Goal: Feedback & Contribution: Contribute content

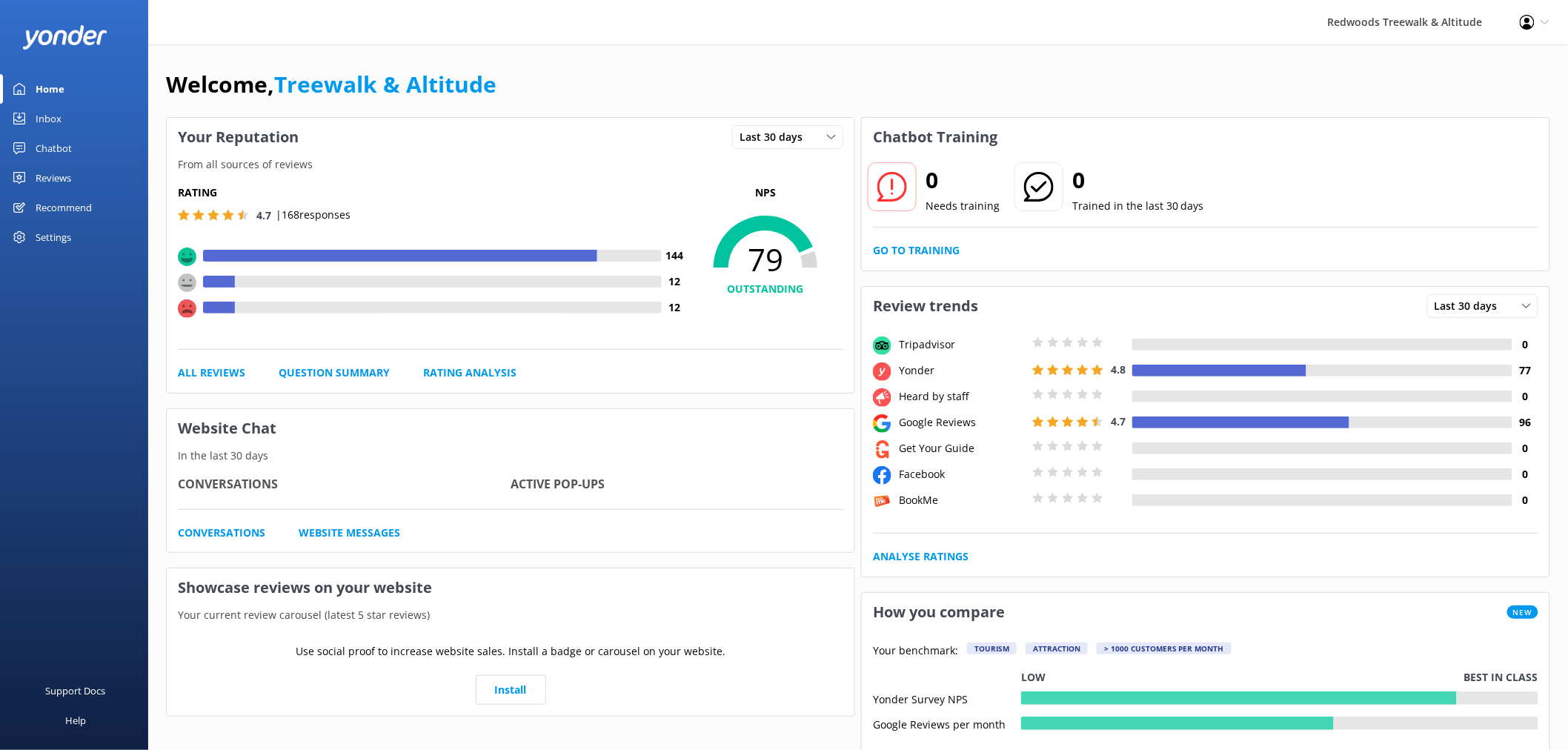
click at [95, 240] on div "Settings" at bounding box center [74, 237] width 148 height 30
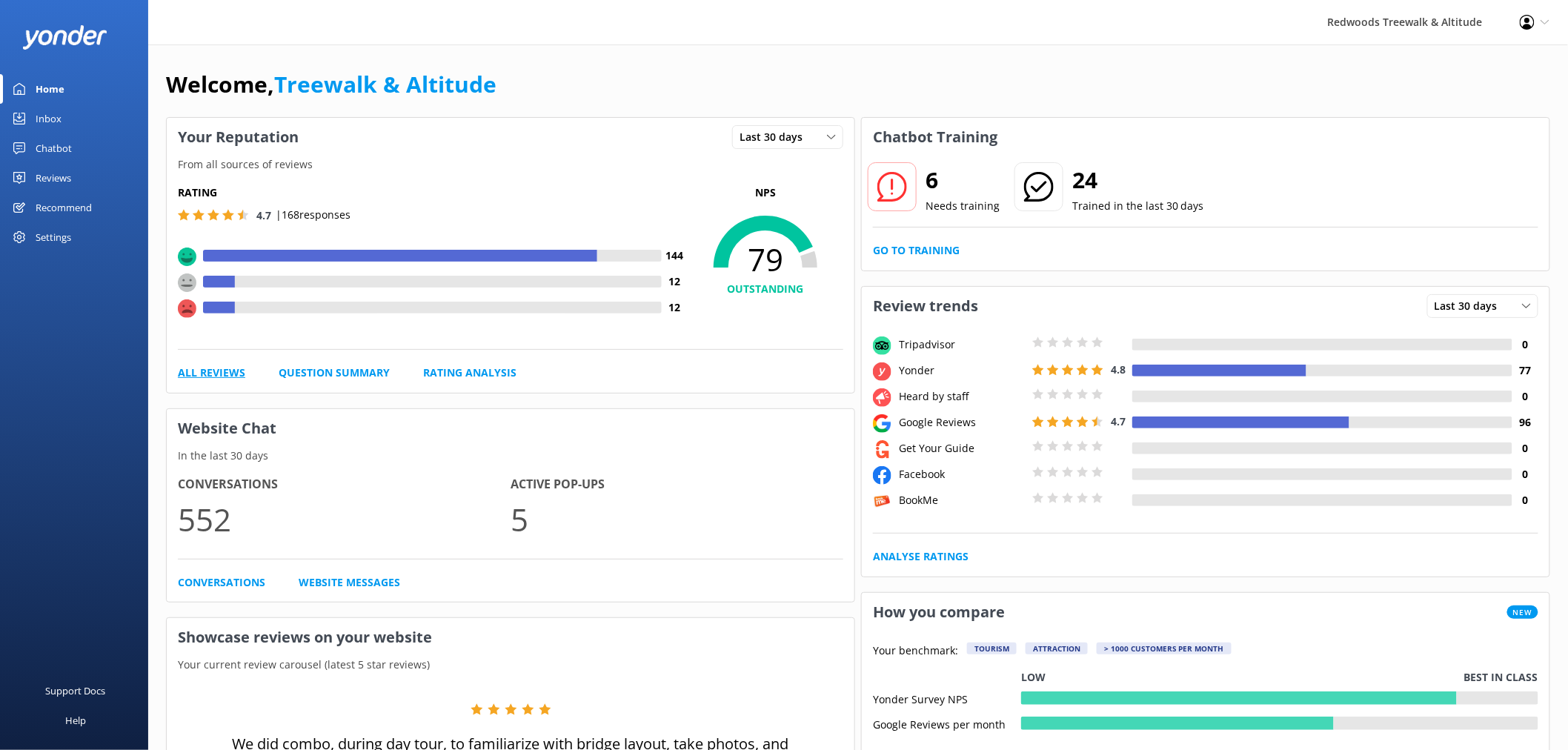
click at [232, 373] on link "All Reviews" at bounding box center [211, 373] width 67 height 16
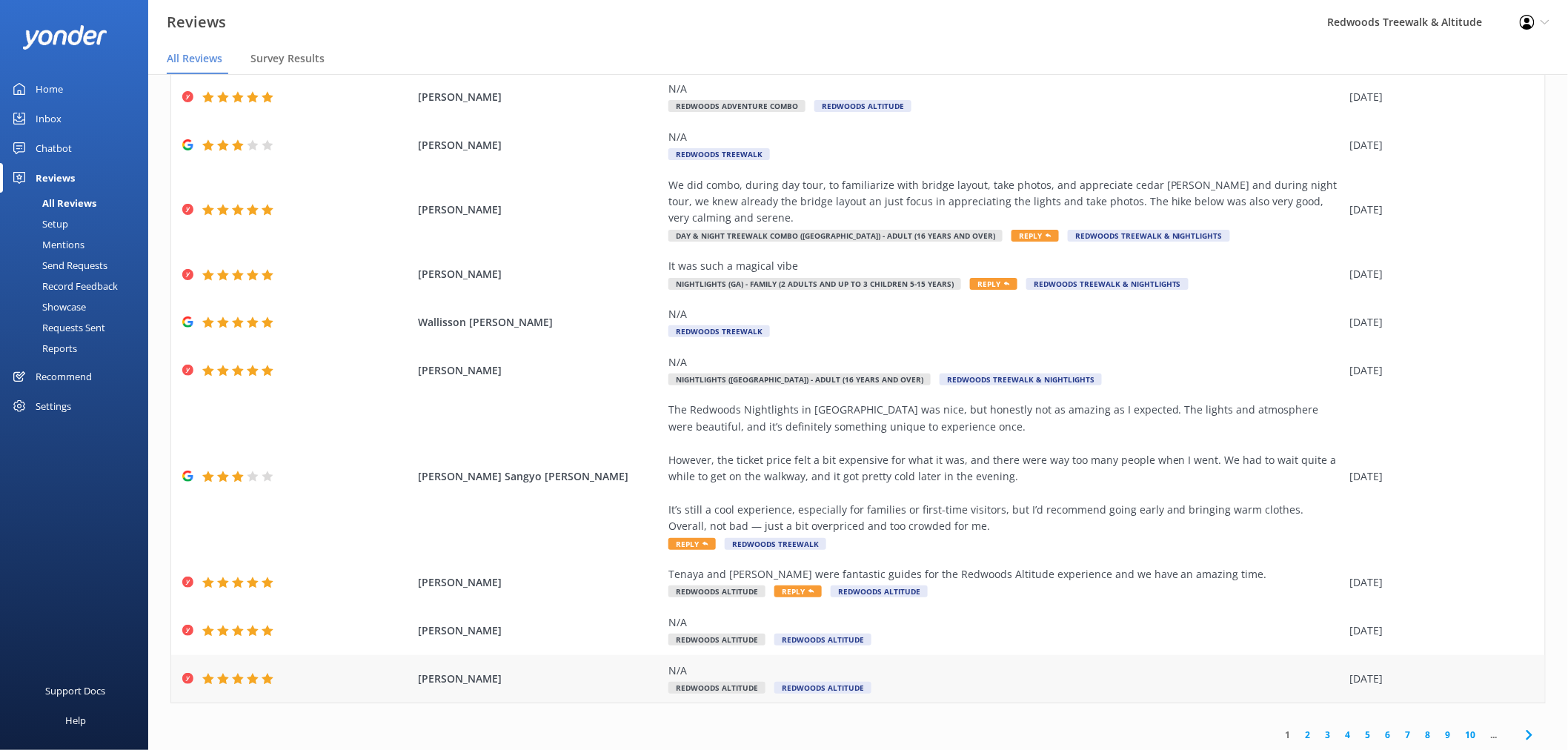
scroll to position [92, 0]
click at [1300, 732] on link "2" at bounding box center [1308, 734] width 20 height 14
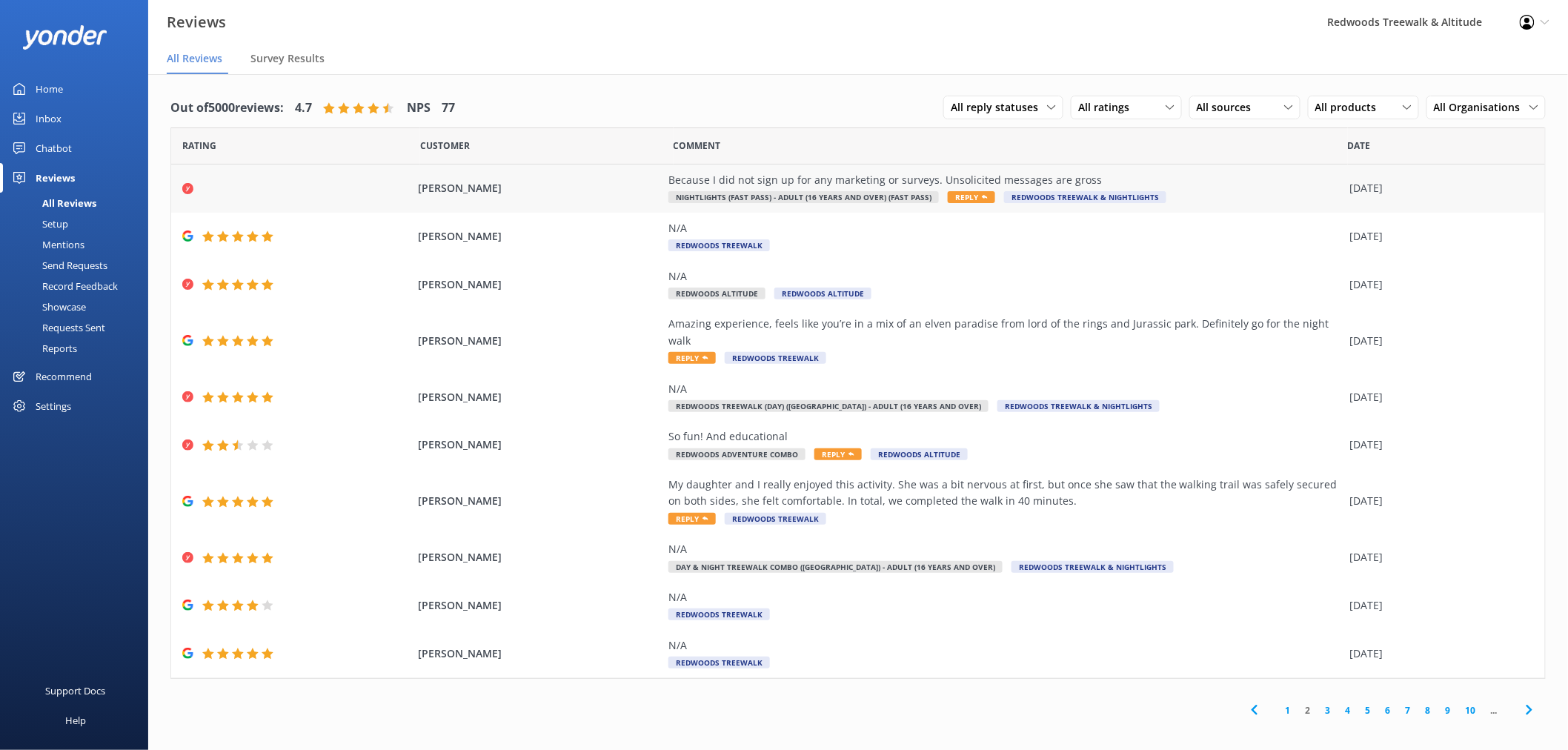
click at [893, 180] on div "Because I did not sign up for any marketing or surveys. Unsolicited messages ar…" at bounding box center [1005, 180] width 675 height 16
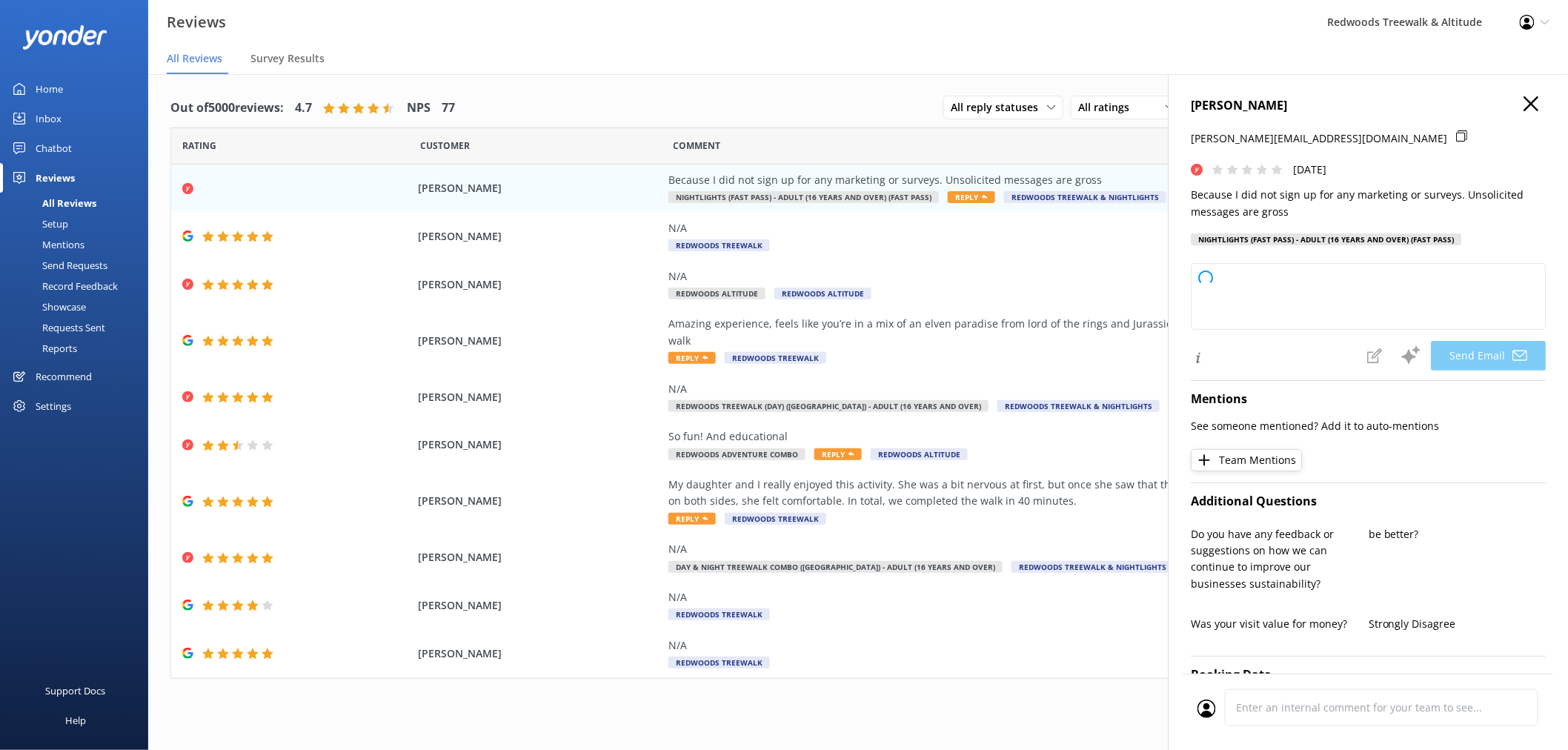
type textarea "Hi [PERSON_NAME], Thank you for your feedback, and we’re sorry for any unwanted…"
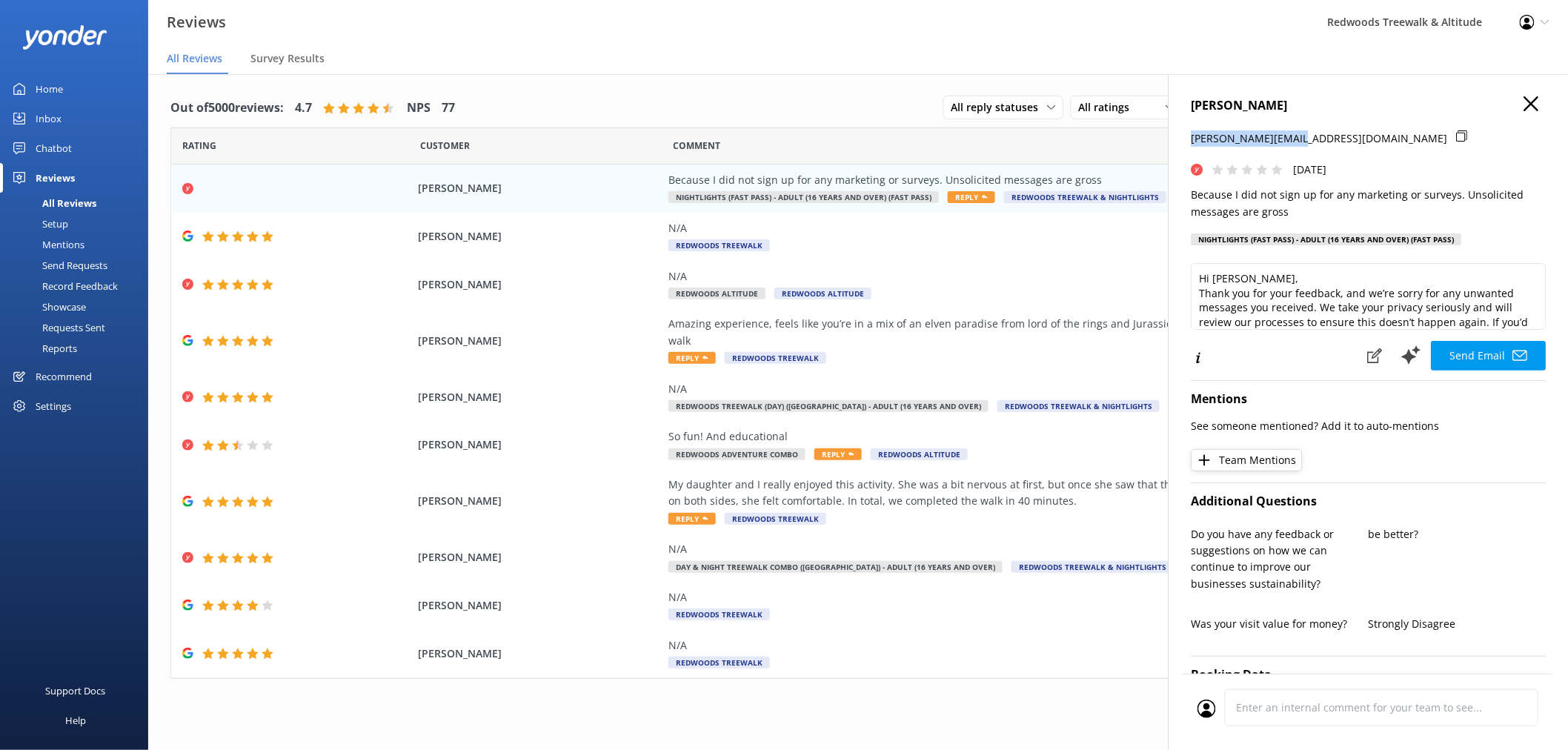
drag, startPoint x: 1297, startPoint y: 138, endPoint x: 1191, endPoint y: 136, distance: 106.0
click at [1191, 136] on div "[PERSON_NAME][EMAIL_ADDRESS][DOMAIN_NAME]" at bounding box center [1368, 146] width 355 height 31
copy p "[PERSON_NAME][EMAIL_ADDRESS][DOMAIN_NAME]"
click at [90, 409] on div "Settings" at bounding box center [74, 407] width 148 height 30
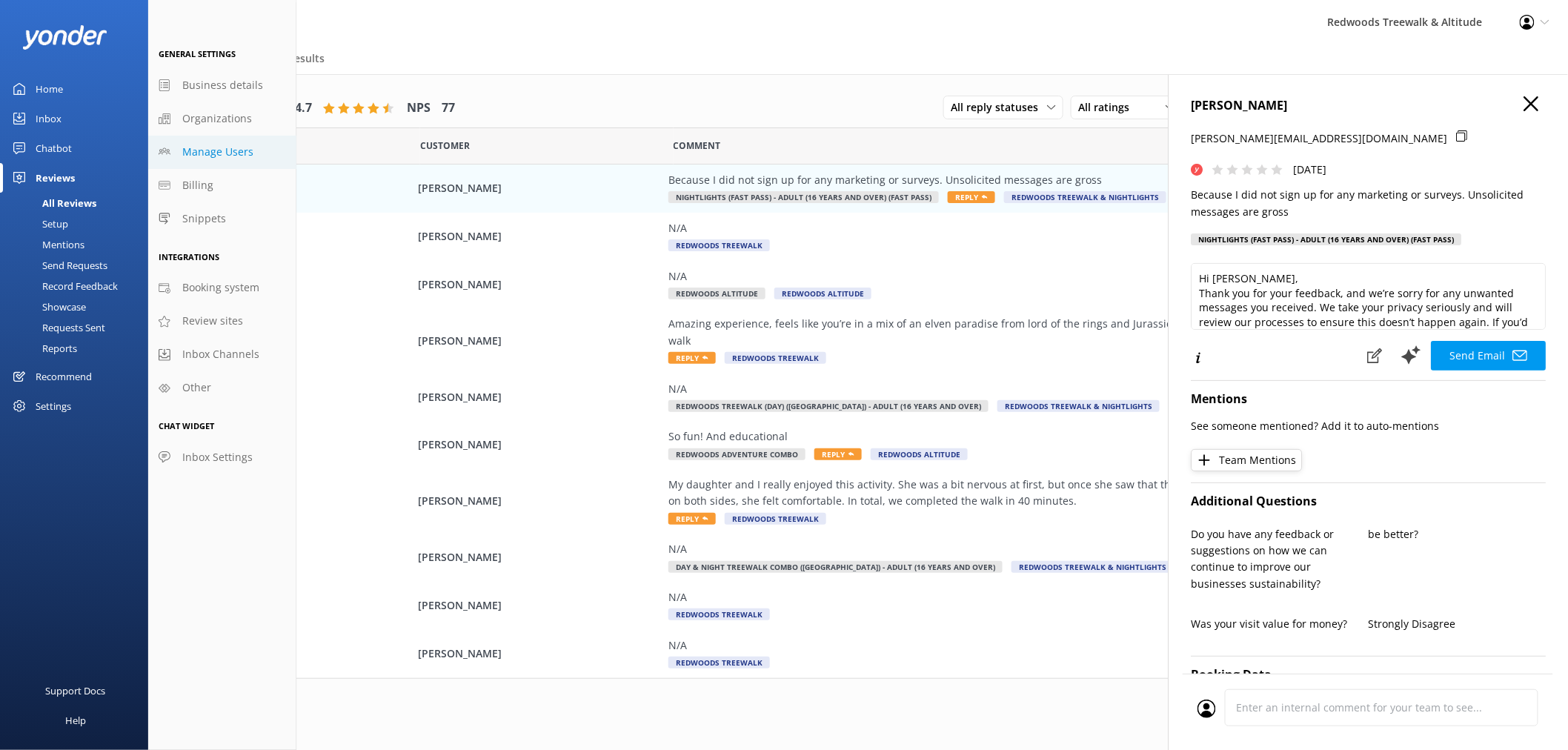
click at [201, 156] on span "Manage Users" at bounding box center [217, 152] width 71 height 16
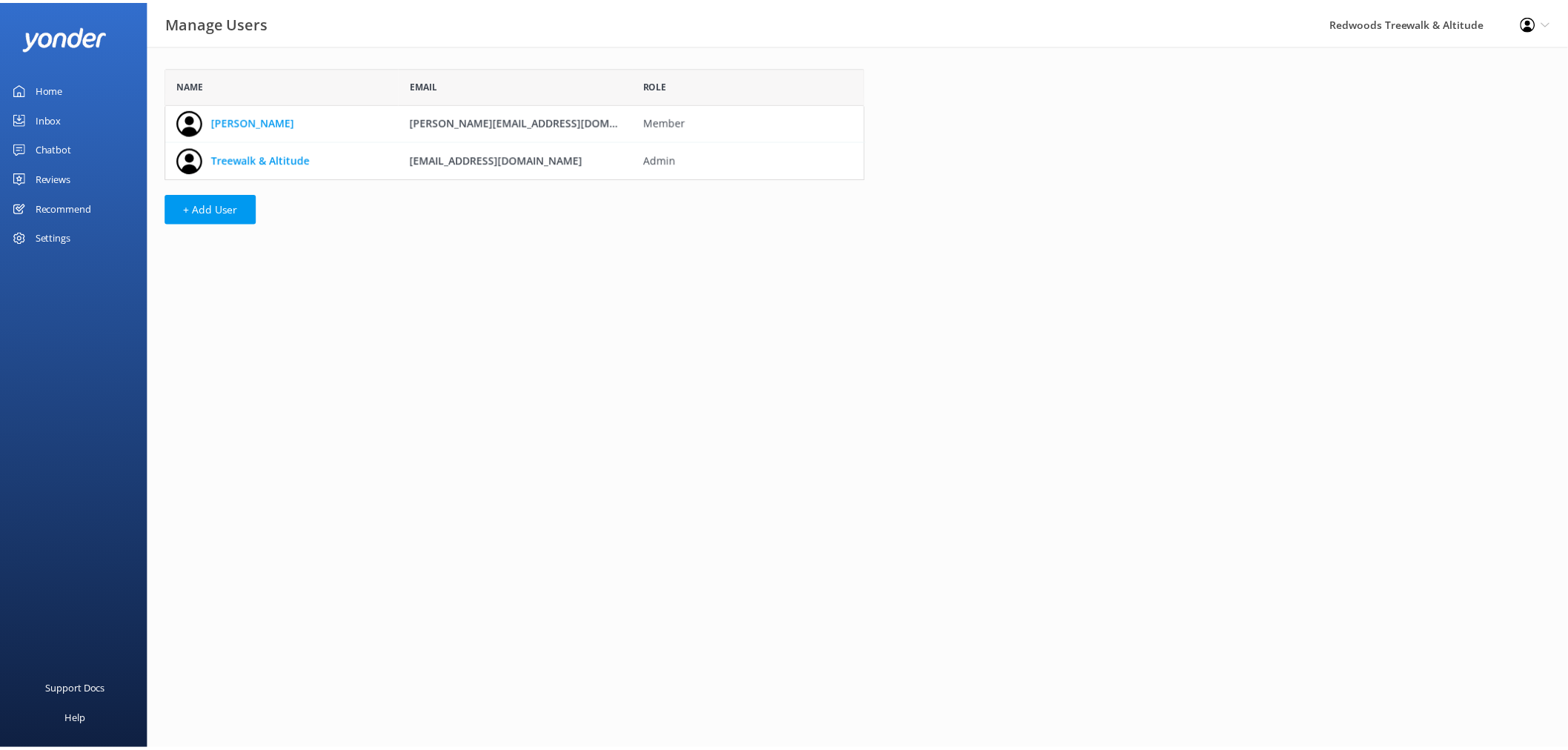
scroll to position [99, 693]
click at [52, 242] on div "Settings" at bounding box center [54, 237] width 36 height 30
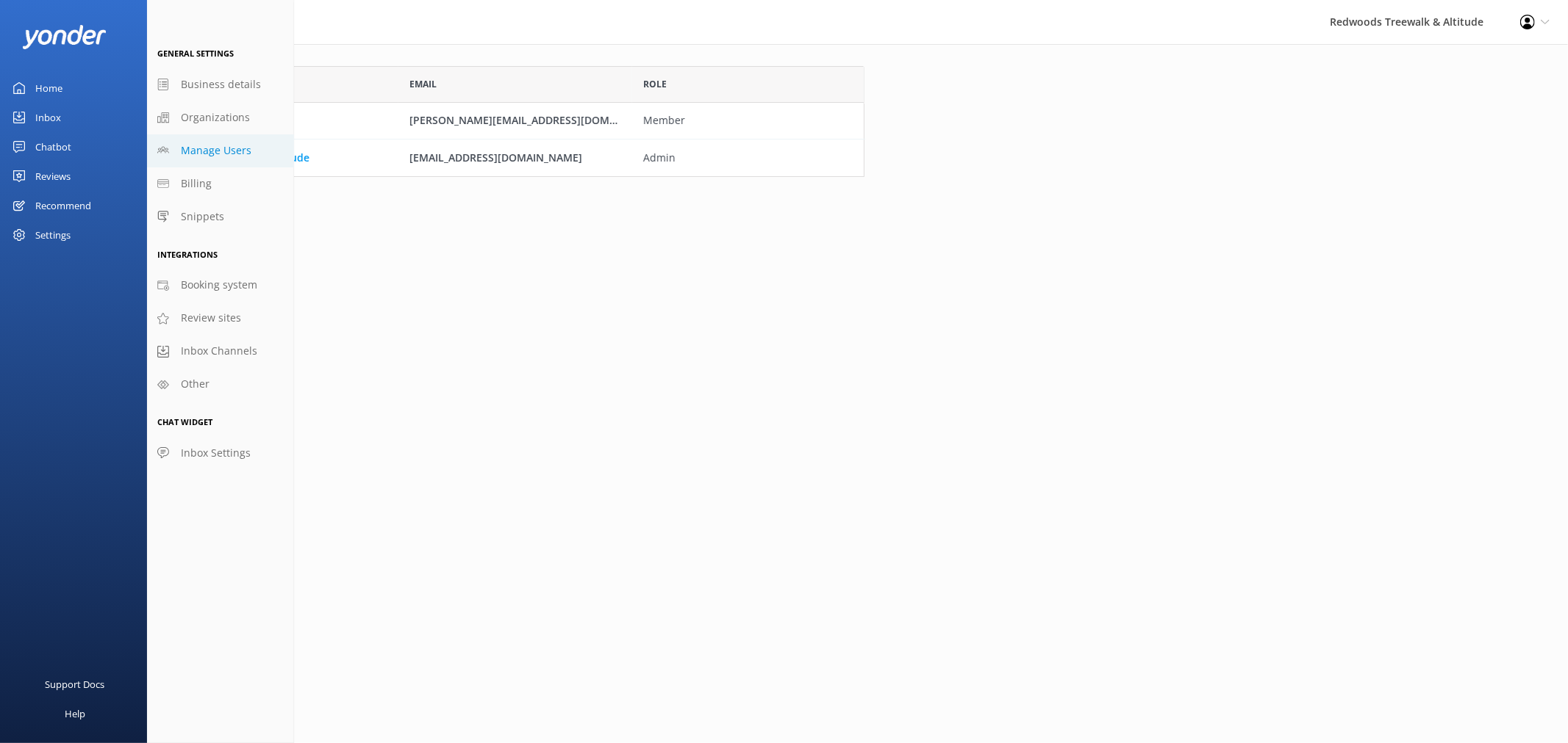
click at [61, 125] on link "Inbox" at bounding box center [73, 118] width 147 height 30
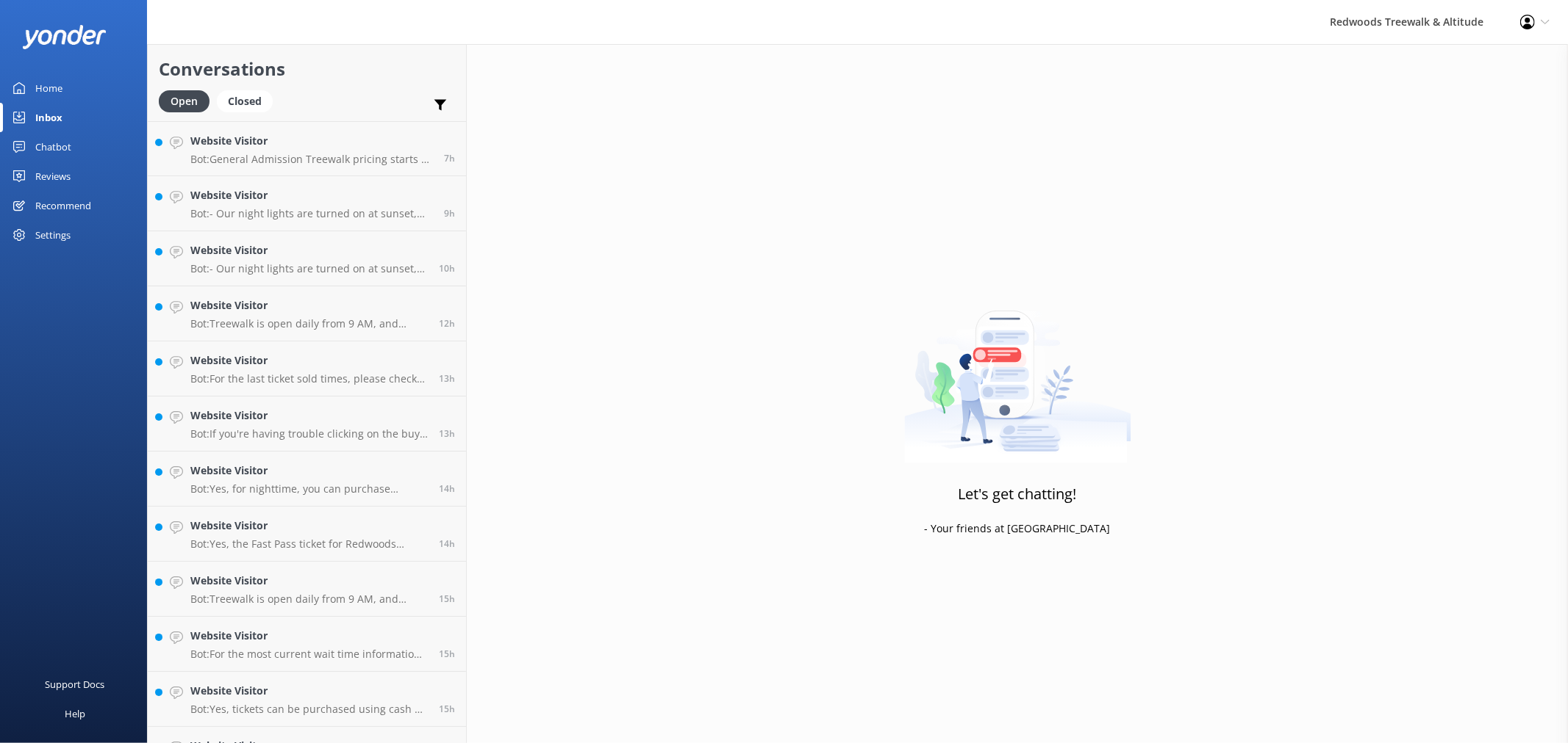
click at [61, 145] on div "Chatbot" at bounding box center [54, 147] width 36 height 30
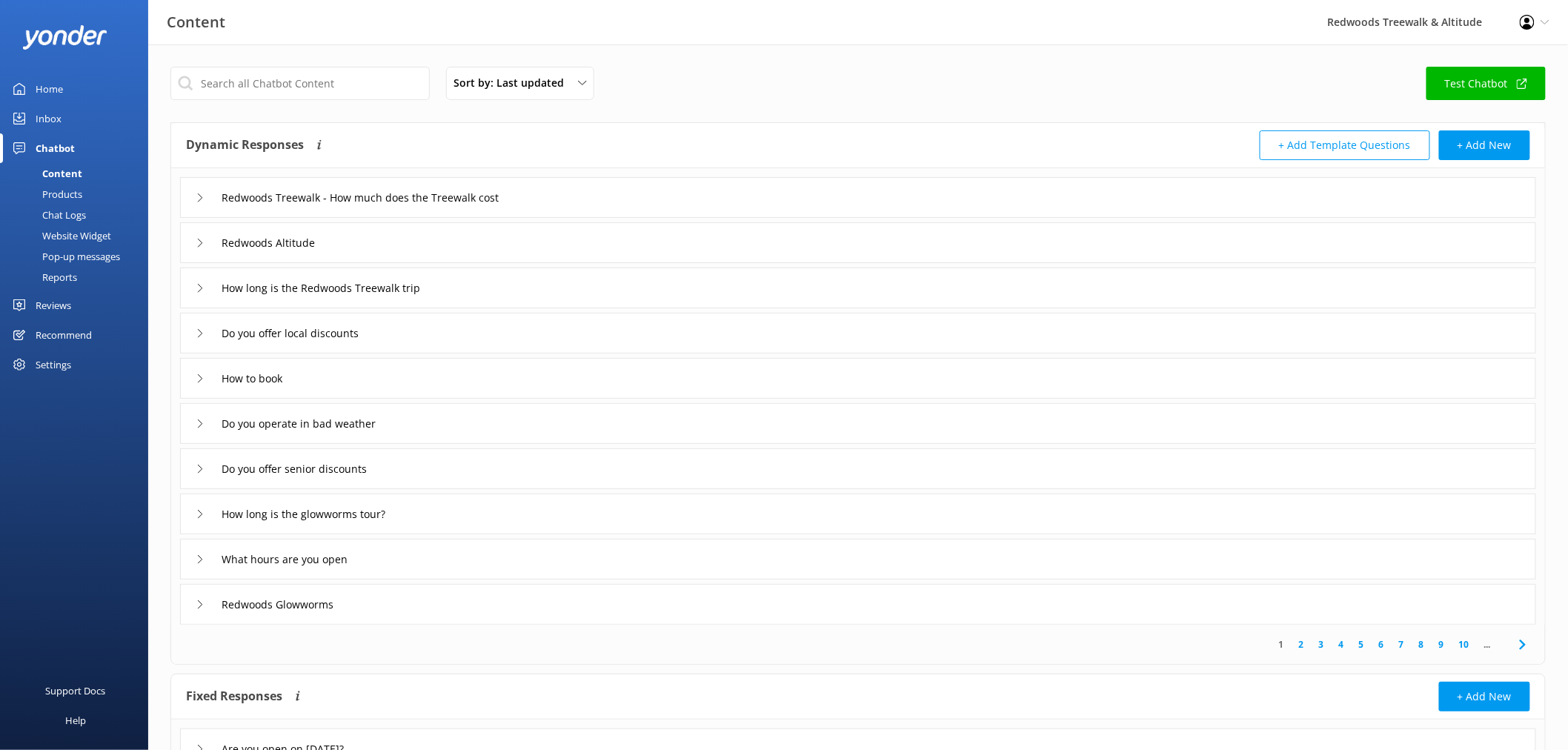
click at [67, 306] on div "Reviews" at bounding box center [54, 306] width 36 height 30
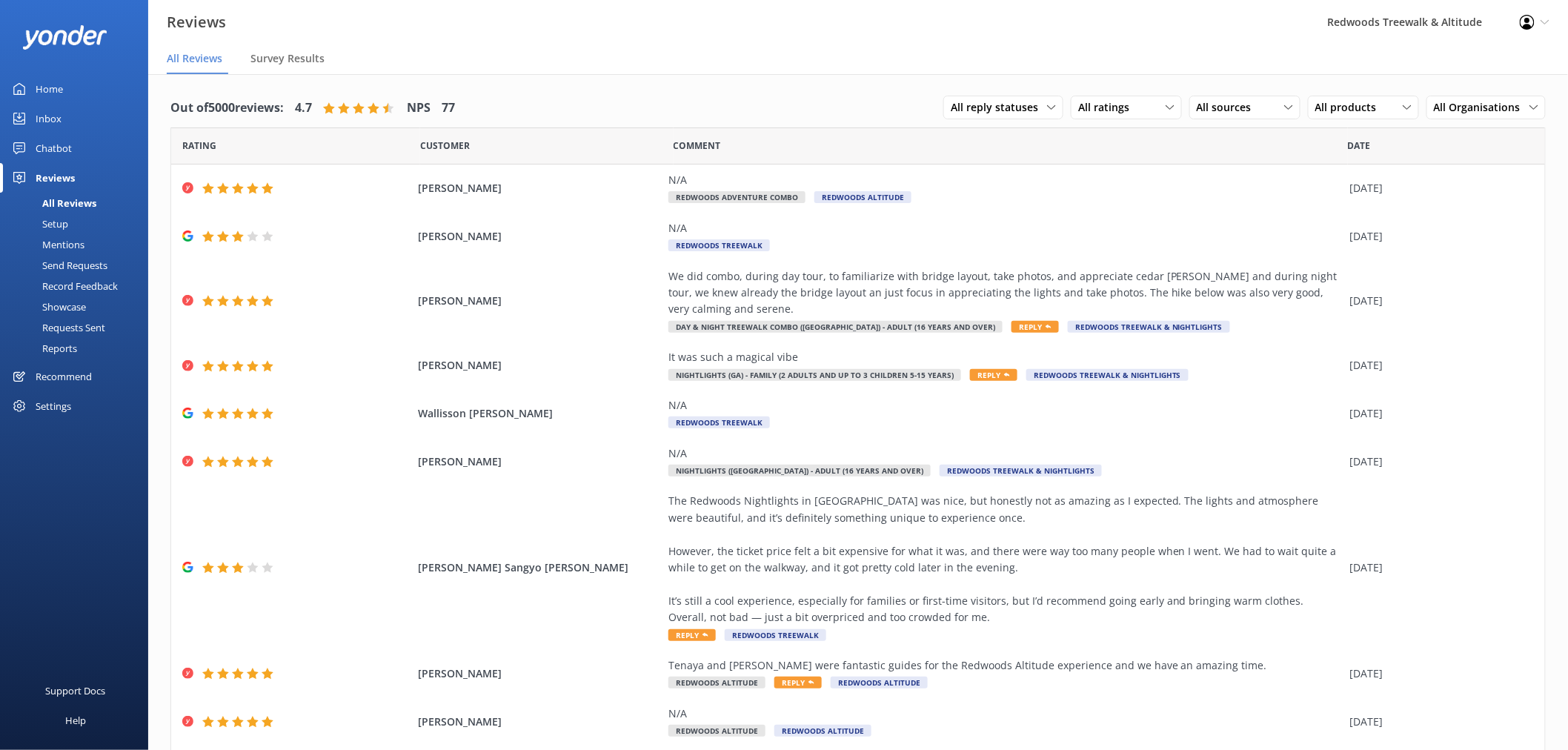
click at [86, 82] on link "Home" at bounding box center [74, 89] width 148 height 30
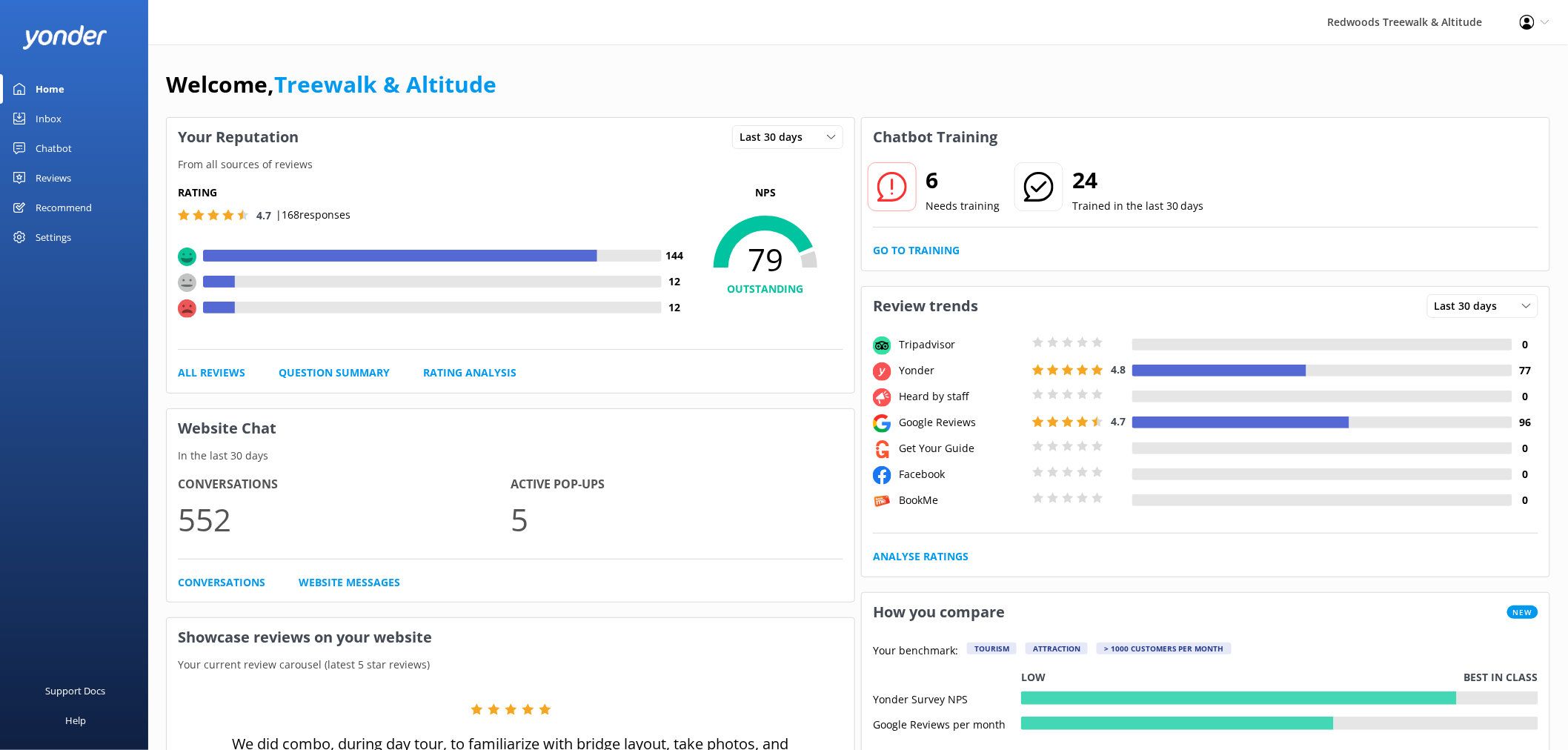
click at [1535, 24] on use at bounding box center [1527, 22] width 15 height 15
click at [915, 251] on link "Go to Training" at bounding box center [916, 250] width 87 height 16
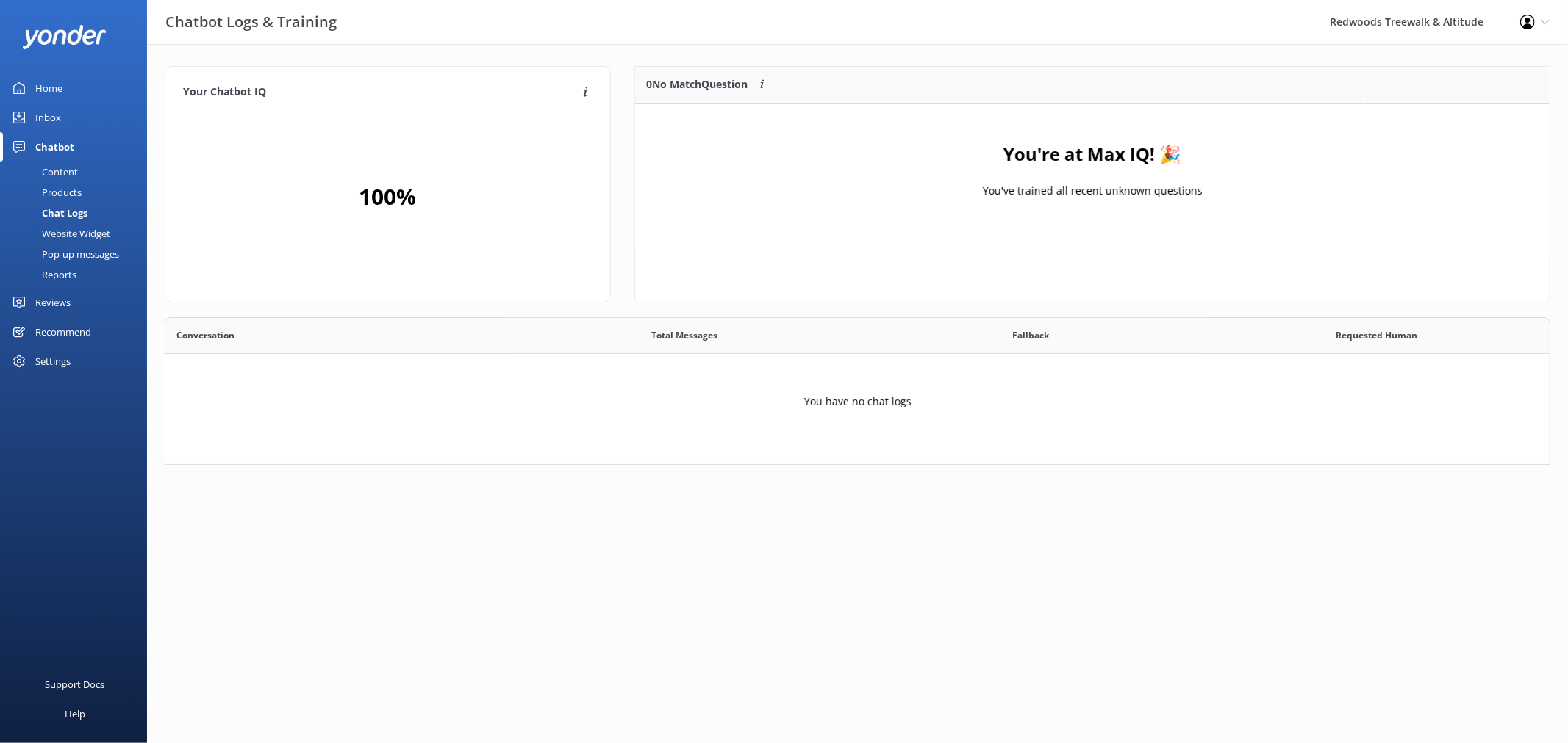
scroll to position [135, 1373]
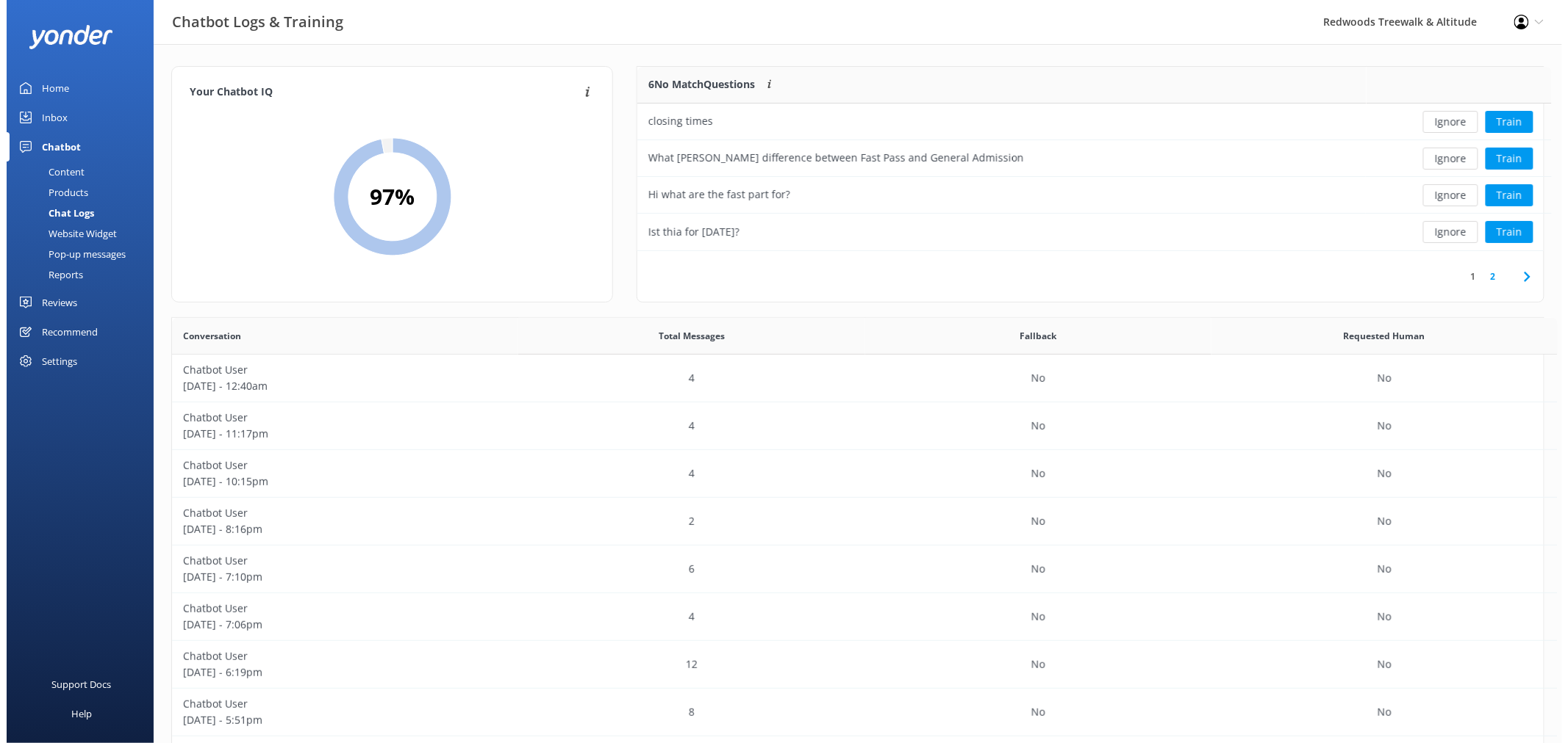
scroll to position [502, 1360]
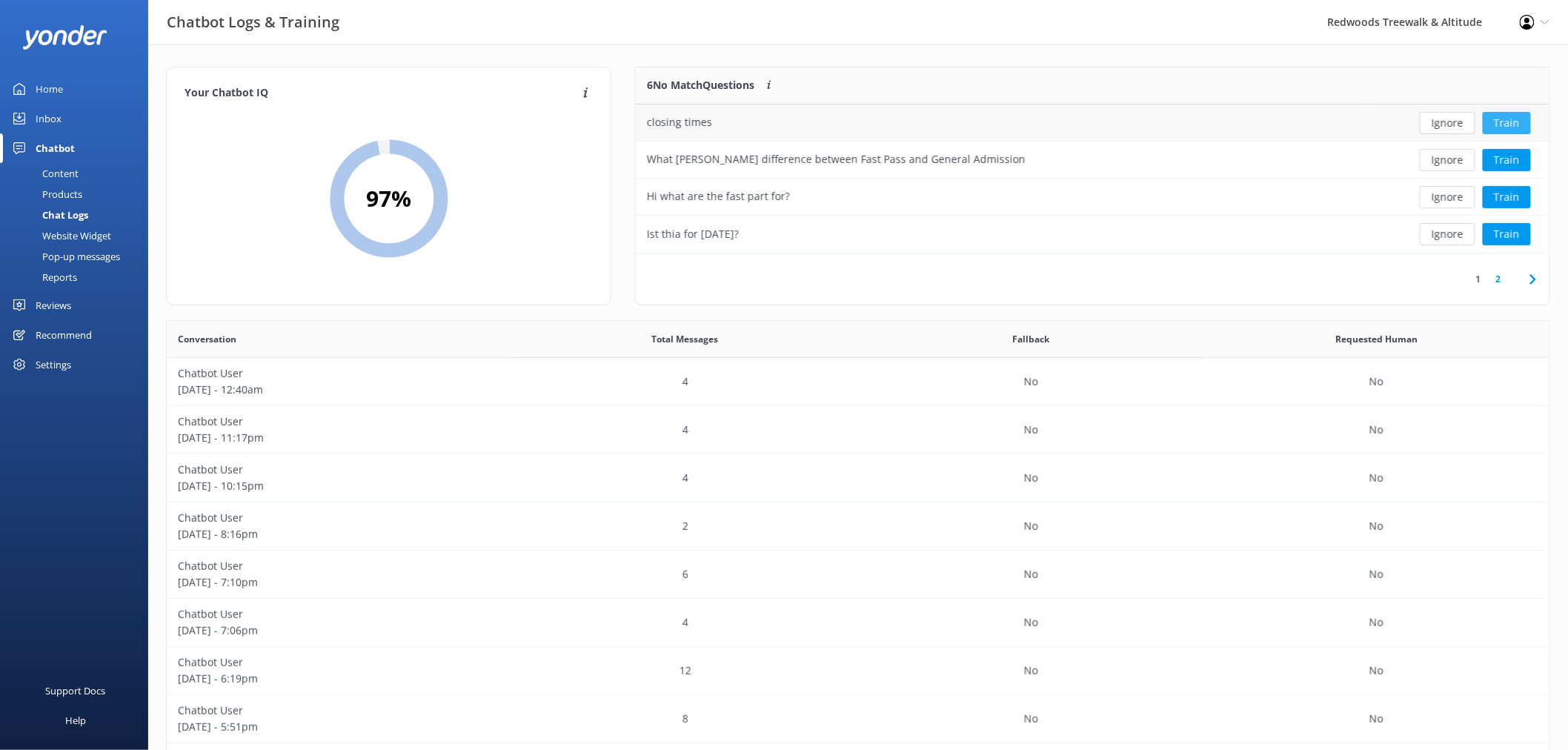
click at [1512, 120] on button "Train" at bounding box center [1507, 123] width 48 height 22
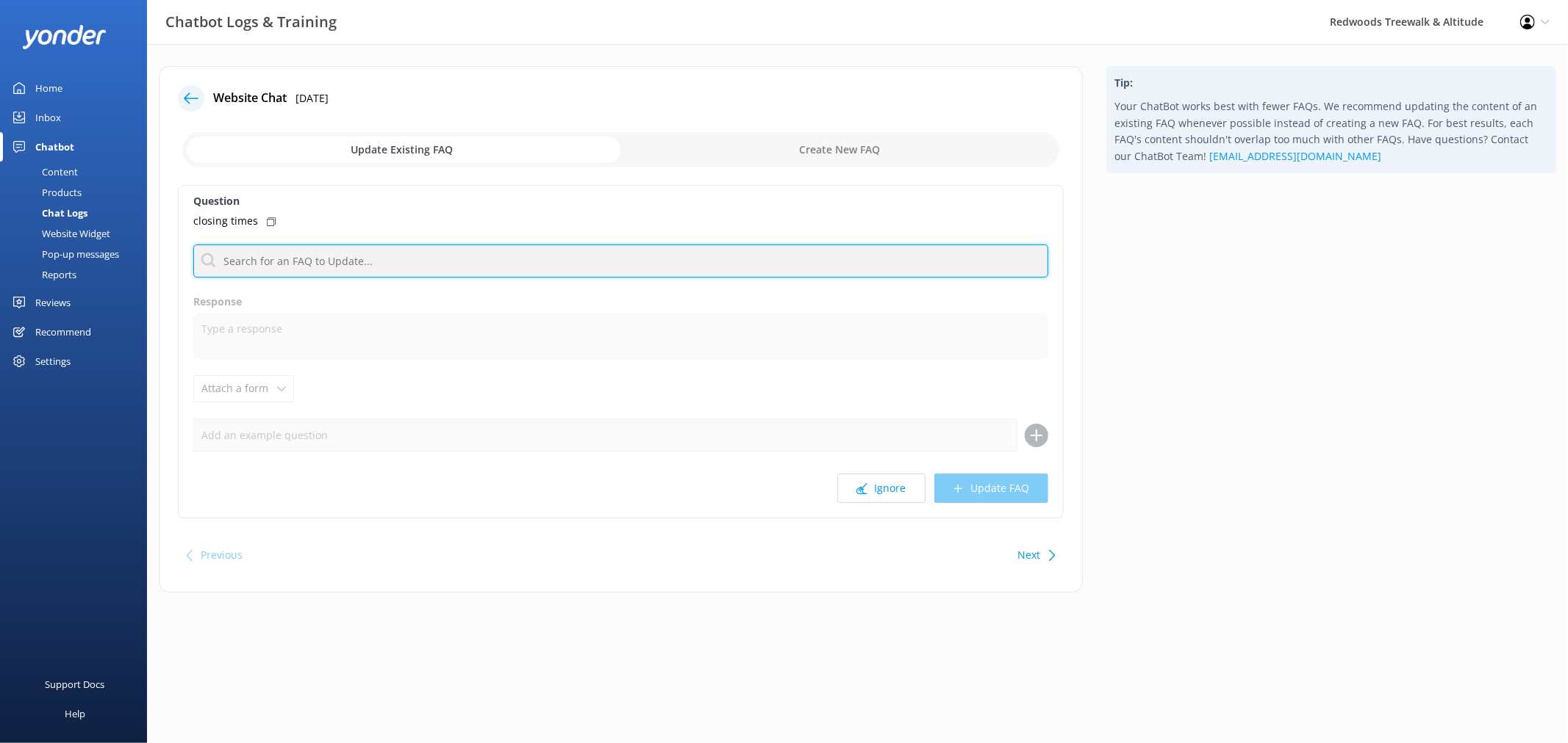
drag, startPoint x: 468, startPoint y: 263, endPoint x: 453, endPoint y: 255, distance: 17.0
click at [468, 263] on input "text" at bounding box center [620, 261] width 854 height 33
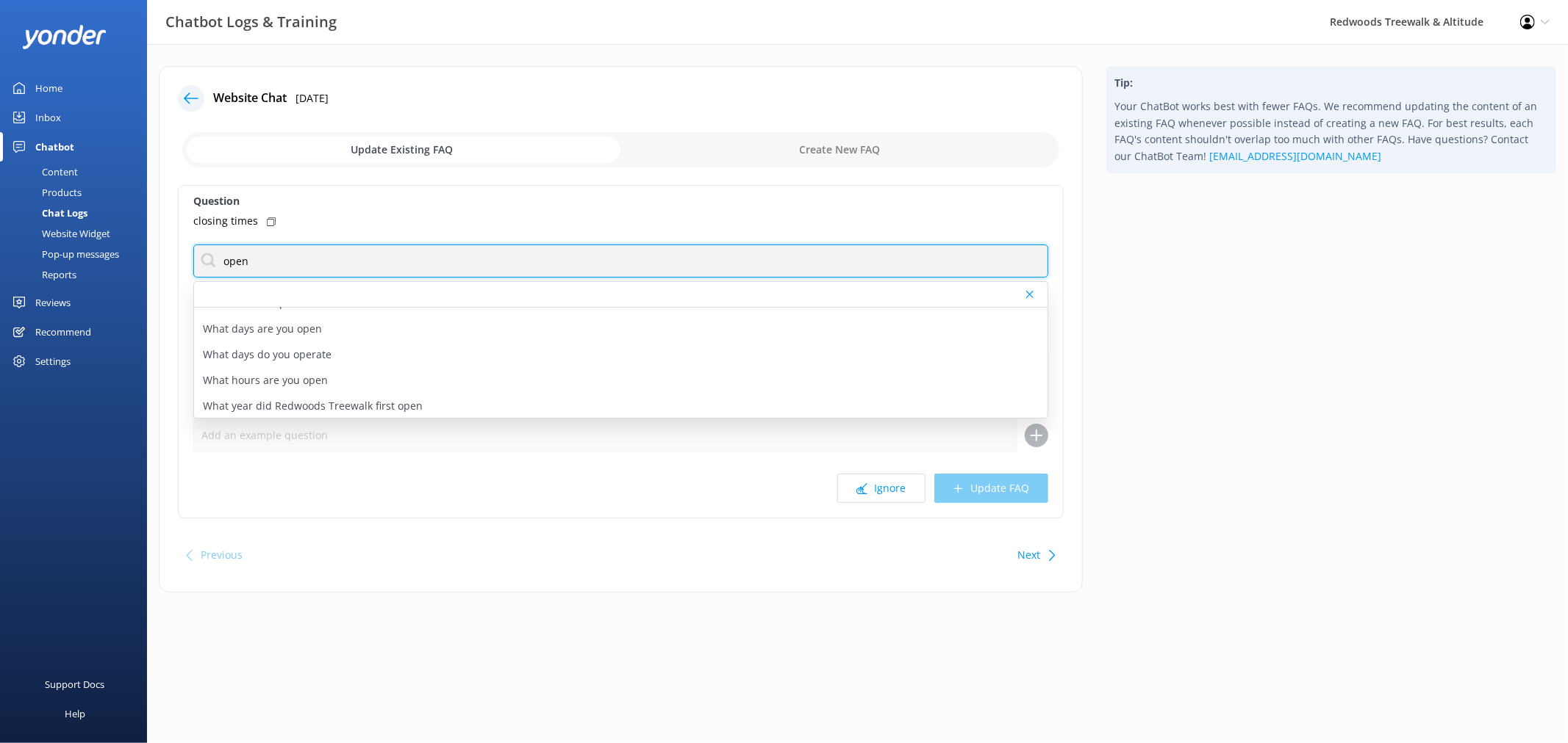
scroll to position [130, 0]
type input "open"
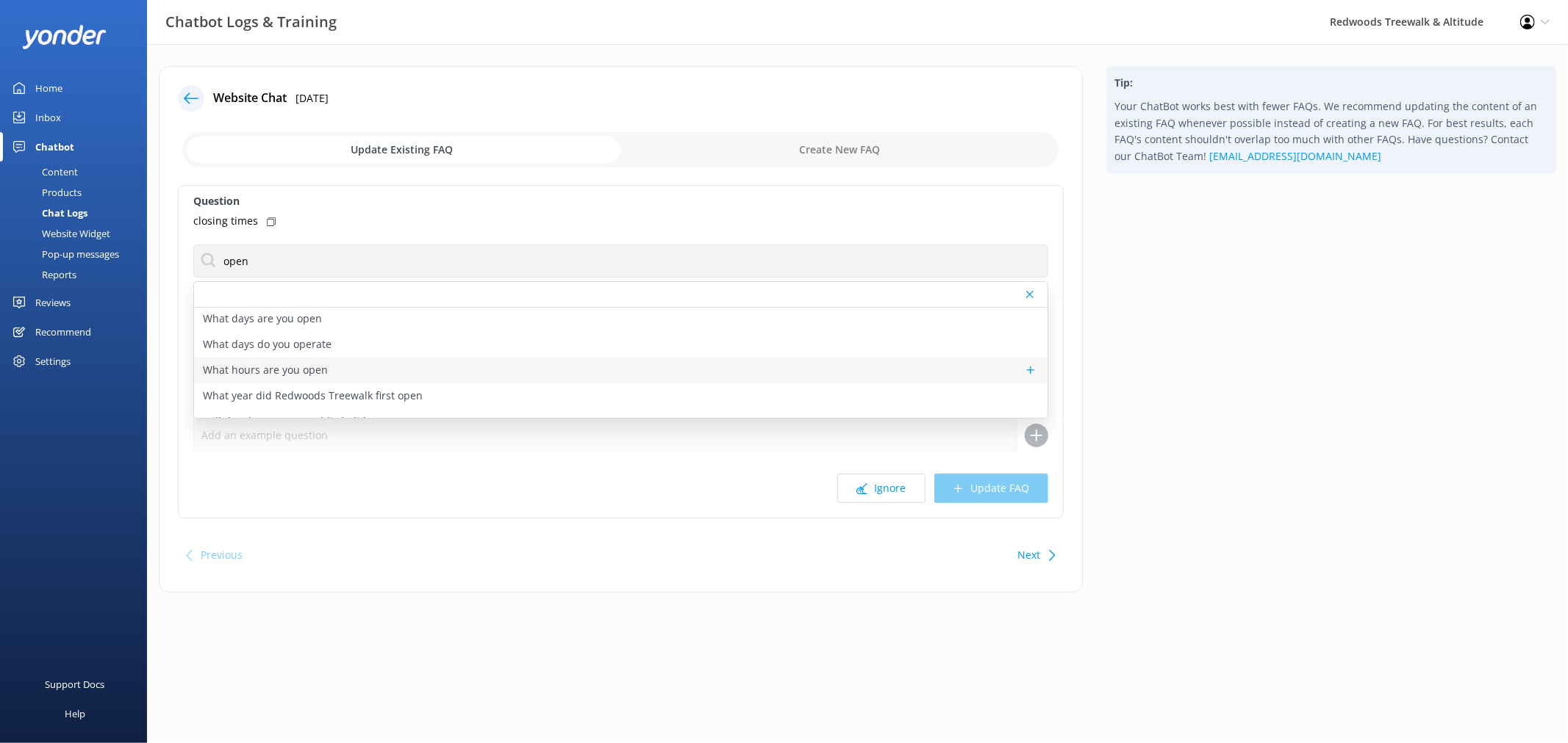
click at [676, 374] on div "What hours are you open" at bounding box center [620, 371] width 853 height 26
type textarea "Treewalk is open daily from 9 AM and Glowworms at 10 AM For last ticket sold ti…"
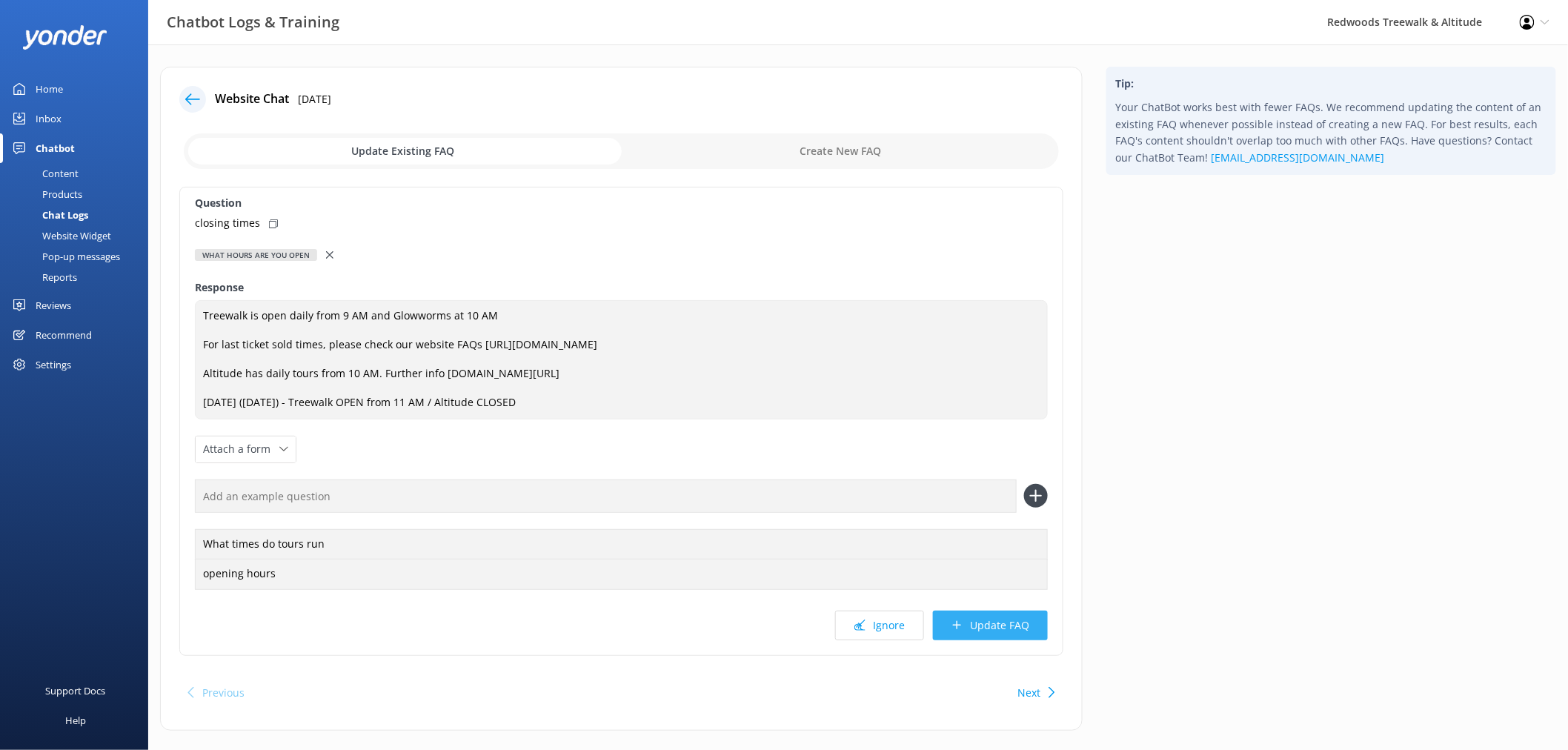
click at [988, 627] on button "Update FAQ" at bounding box center [990, 626] width 115 height 30
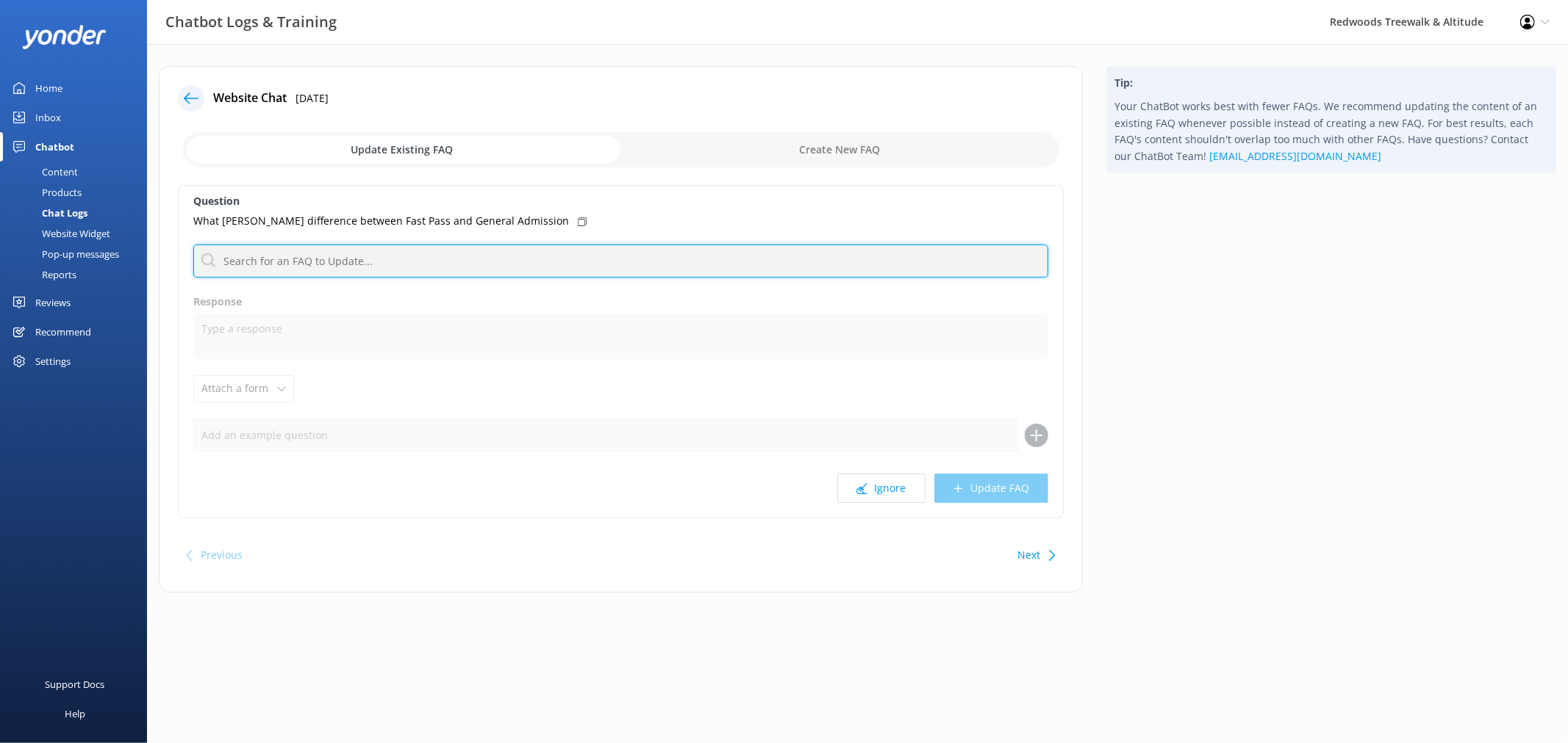
click at [693, 260] on input "text" at bounding box center [620, 261] width 854 height 33
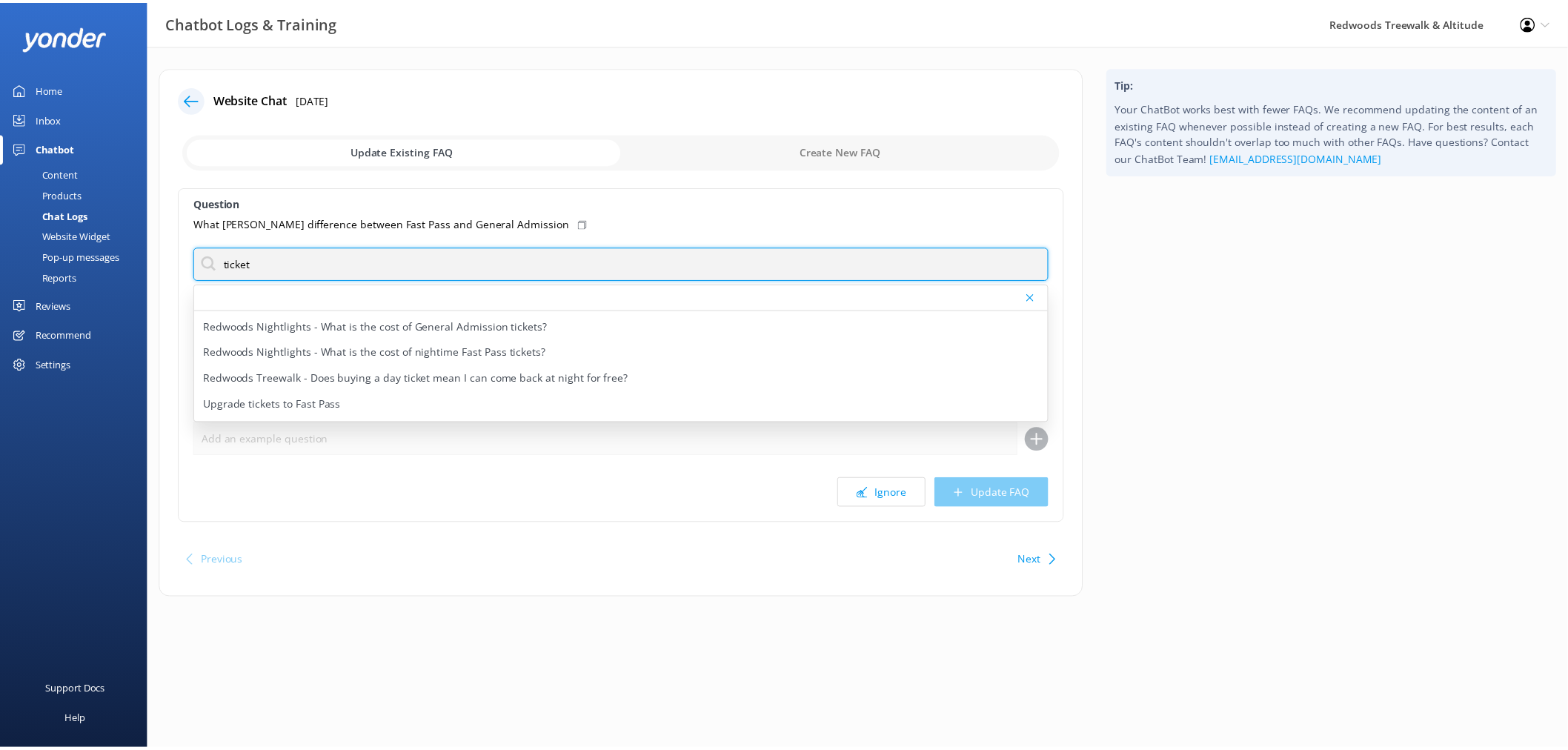
scroll to position [274, 0]
type input "ticket"
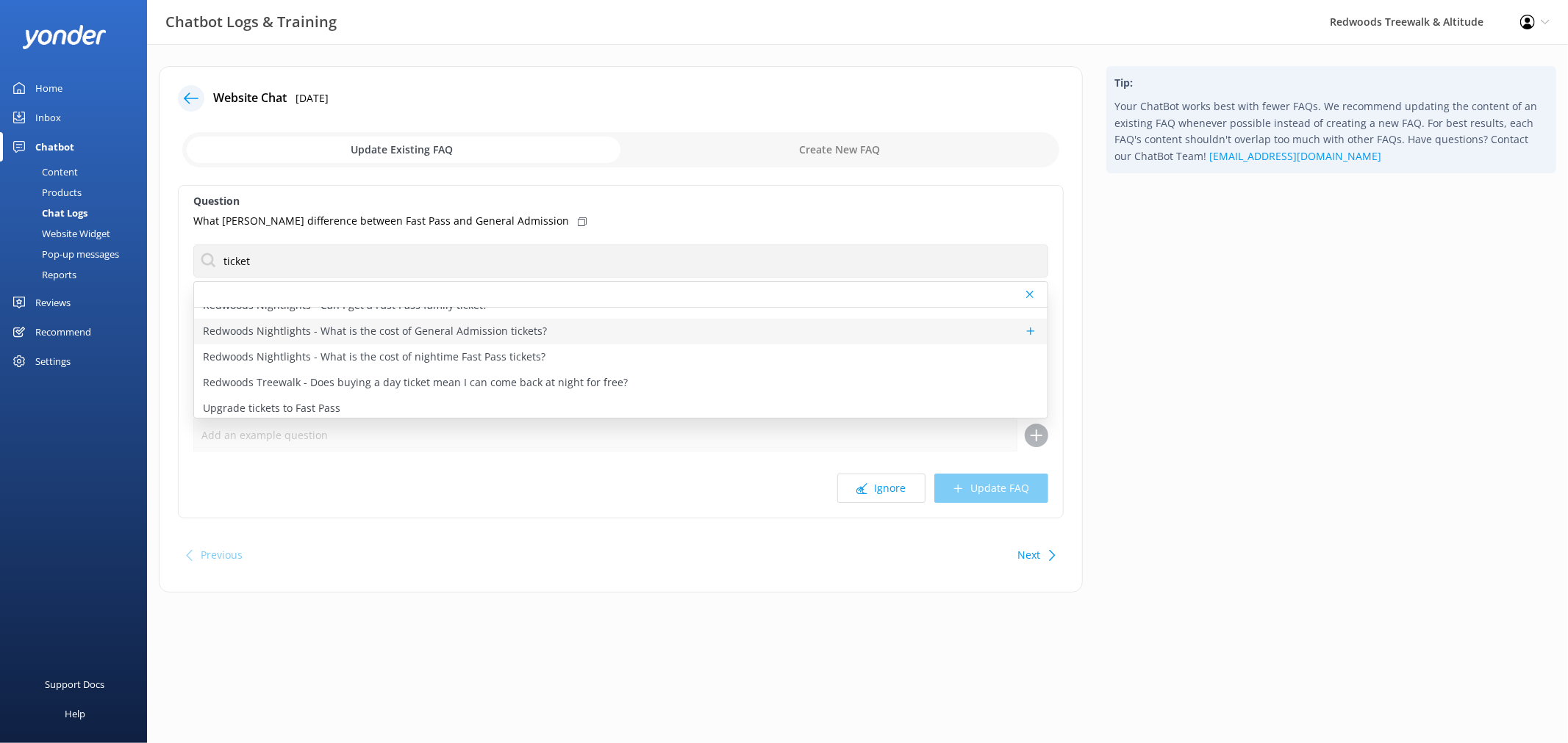
click at [721, 336] on div "Redwoods Nightlights - What is the cost of General Admission tickets?" at bounding box center [620, 332] width 853 height 26
type textarea "General Admission tickets are normal pricing, but are not a booked time for ent…"
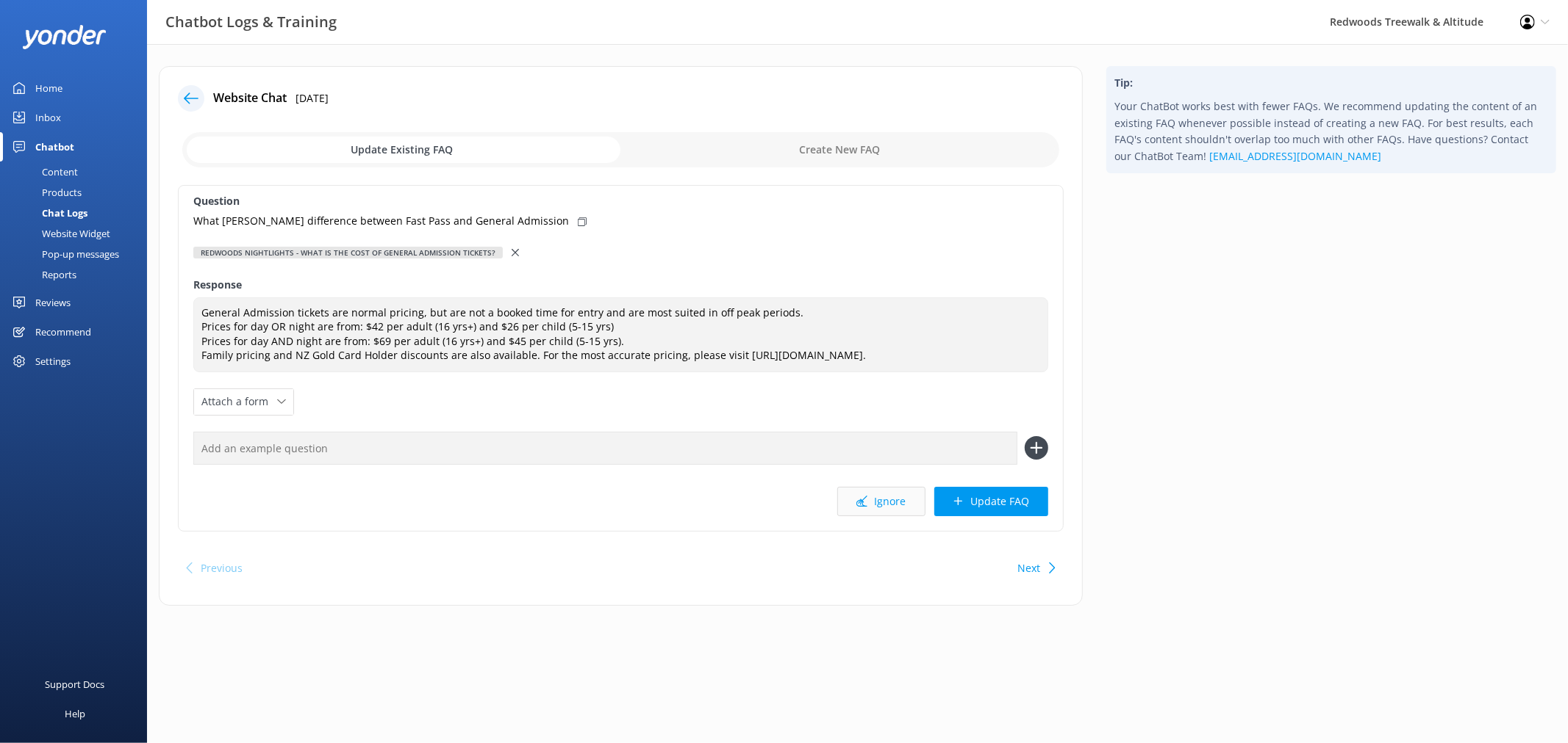
click at [907, 510] on button "Ignore" at bounding box center [881, 502] width 88 height 30
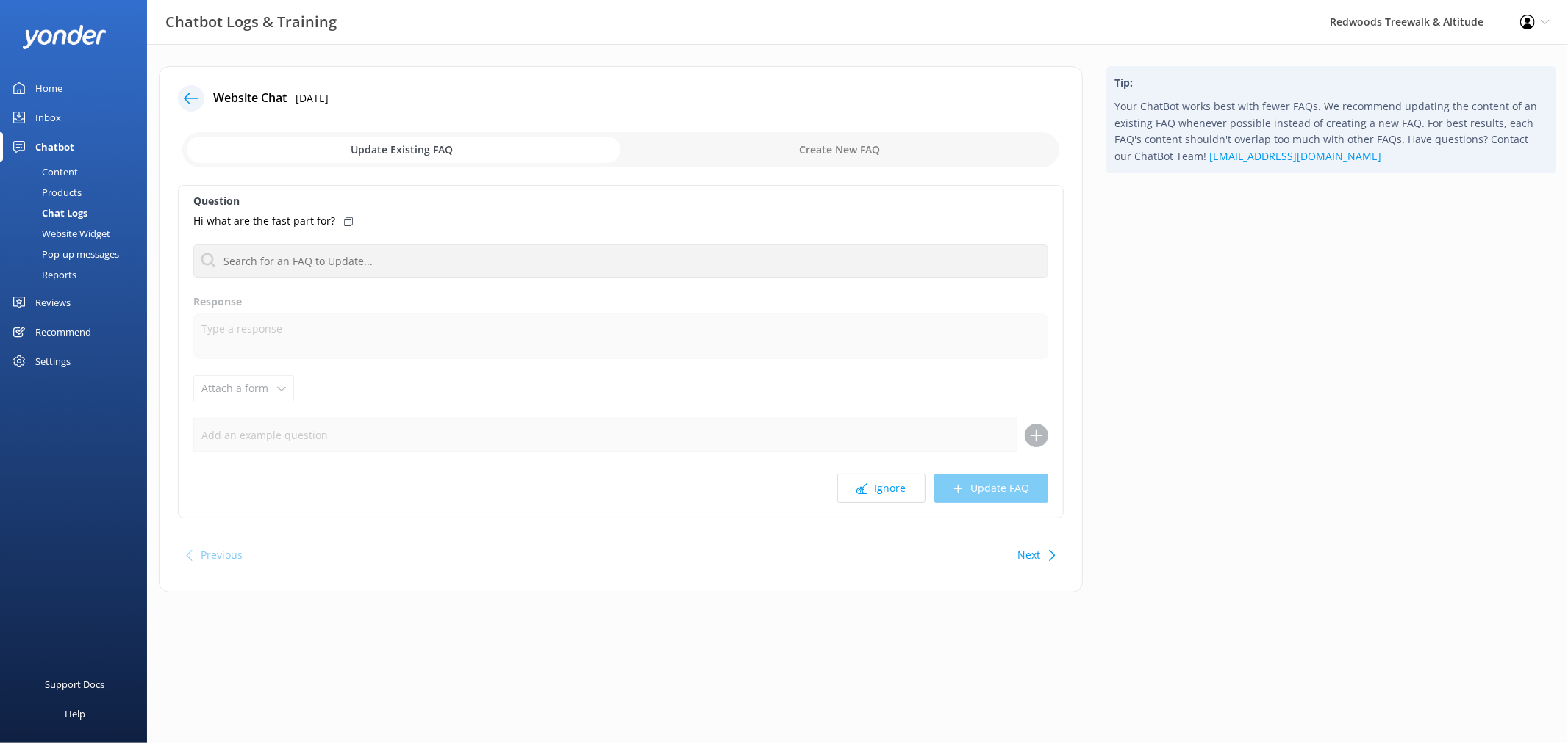
click at [907, 510] on div "Question Hi what are the fast part for? About ticket dates About ticket times C…" at bounding box center [620, 352] width 886 height 334
click at [894, 485] on button "Ignore" at bounding box center [881, 488] width 88 height 30
click at [886, 507] on div "Question Ist thia for today? About ticket dates About ticket times Can I purcha…" at bounding box center [620, 352] width 886 height 334
click at [883, 492] on button "Ignore" at bounding box center [881, 488] width 88 height 30
click at [883, 490] on button "Ignore" at bounding box center [881, 488] width 88 height 30
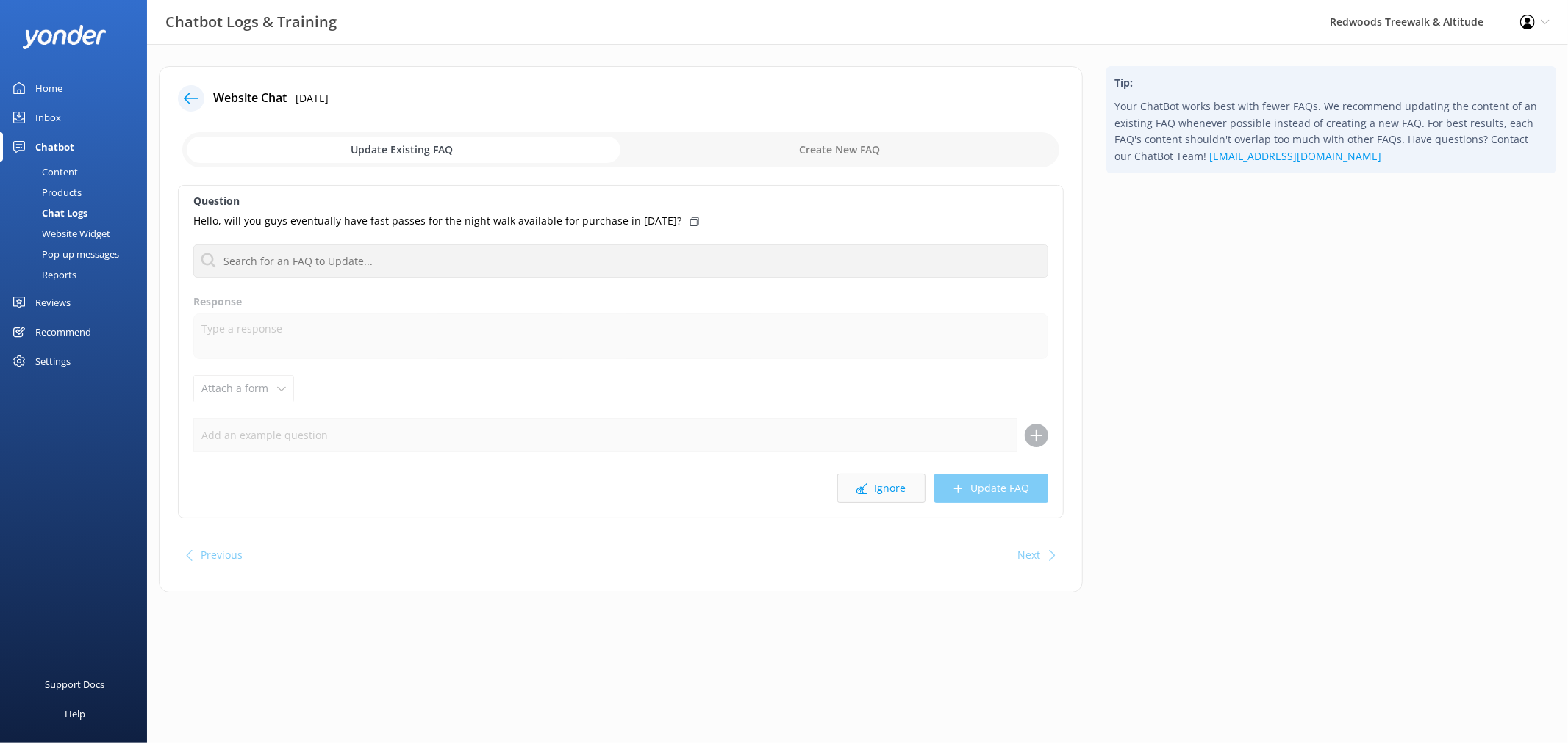
click at [872, 478] on button "Ignore" at bounding box center [881, 488] width 88 height 30
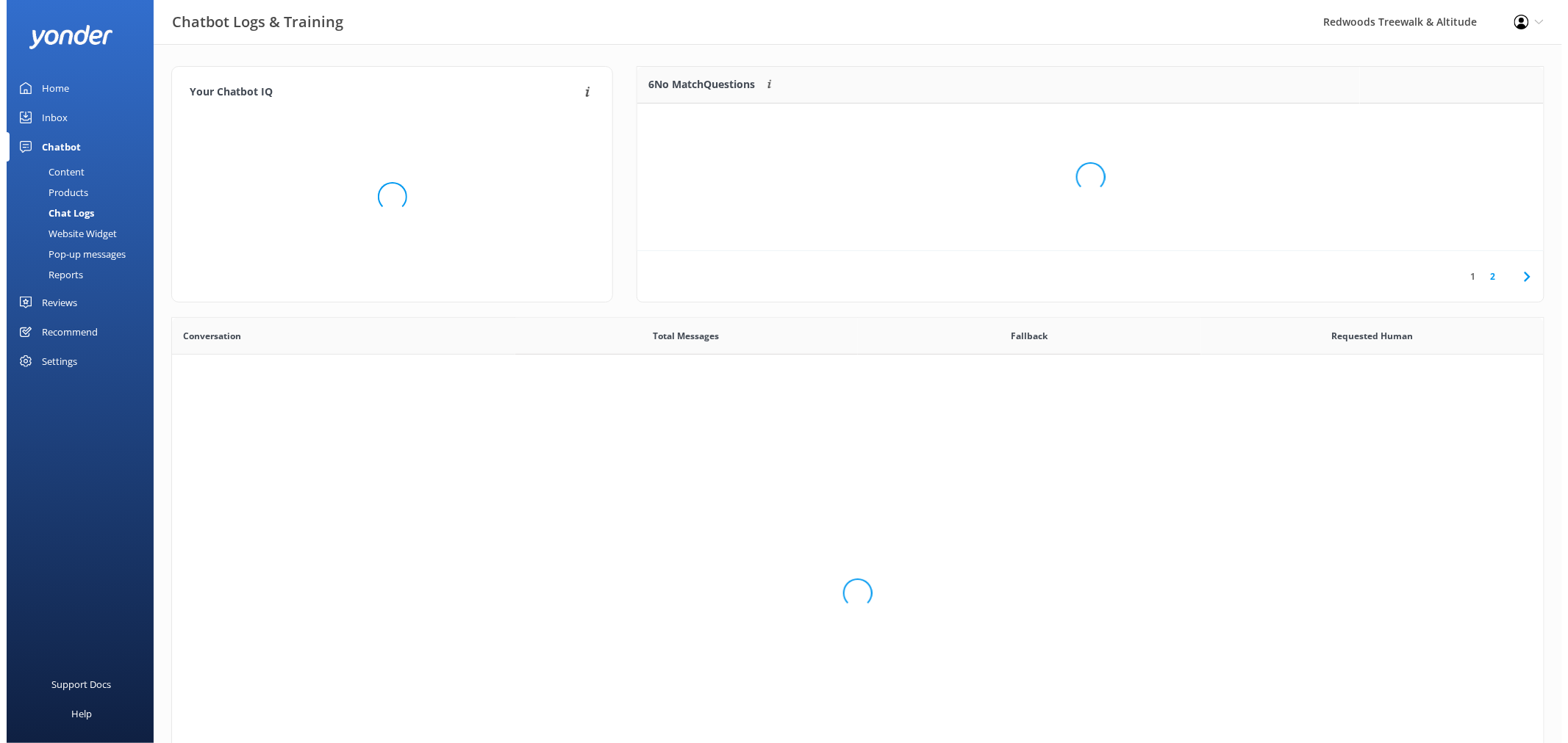
scroll to position [502, 1360]
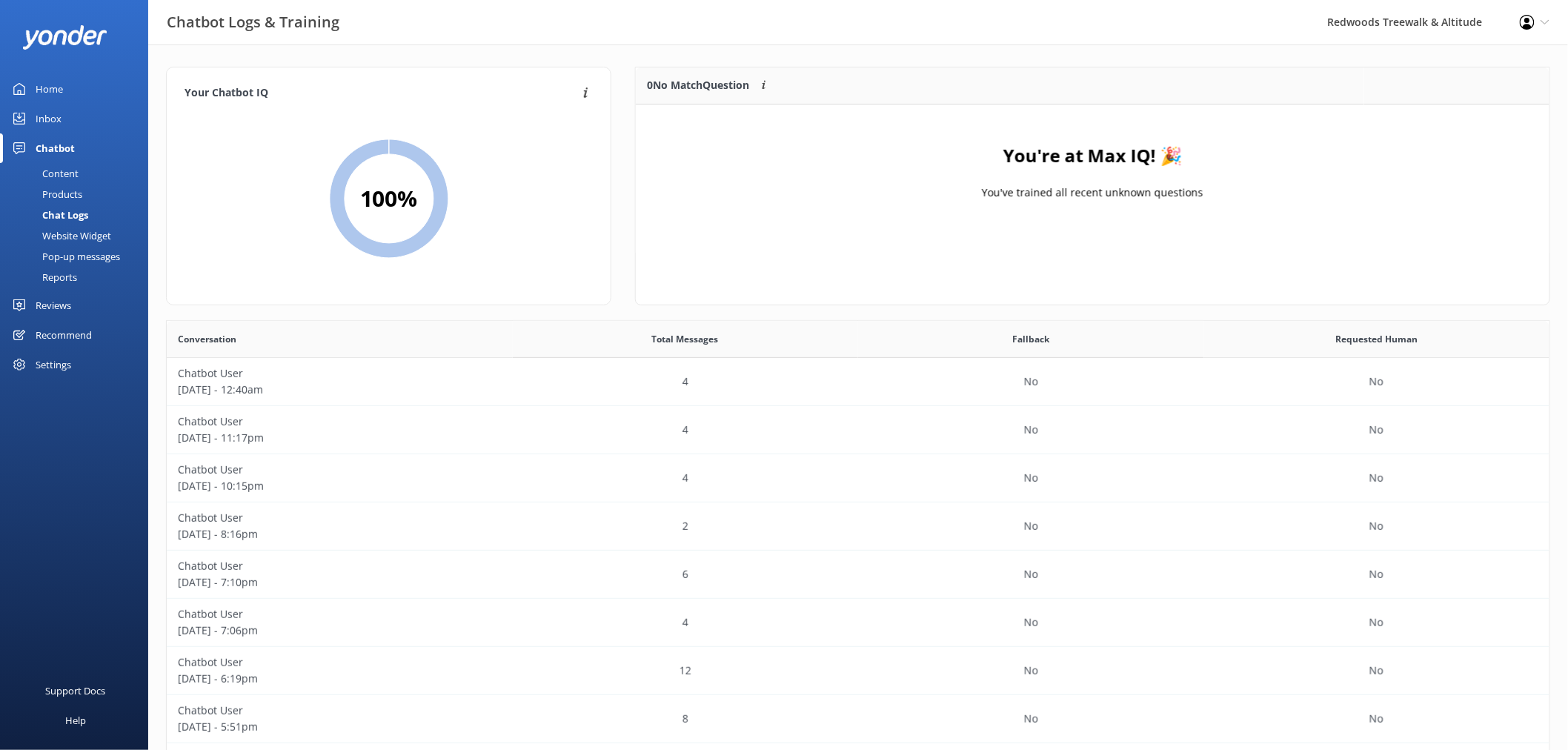
click at [39, 298] on div "Reviews" at bounding box center [54, 306] width 36 height 30
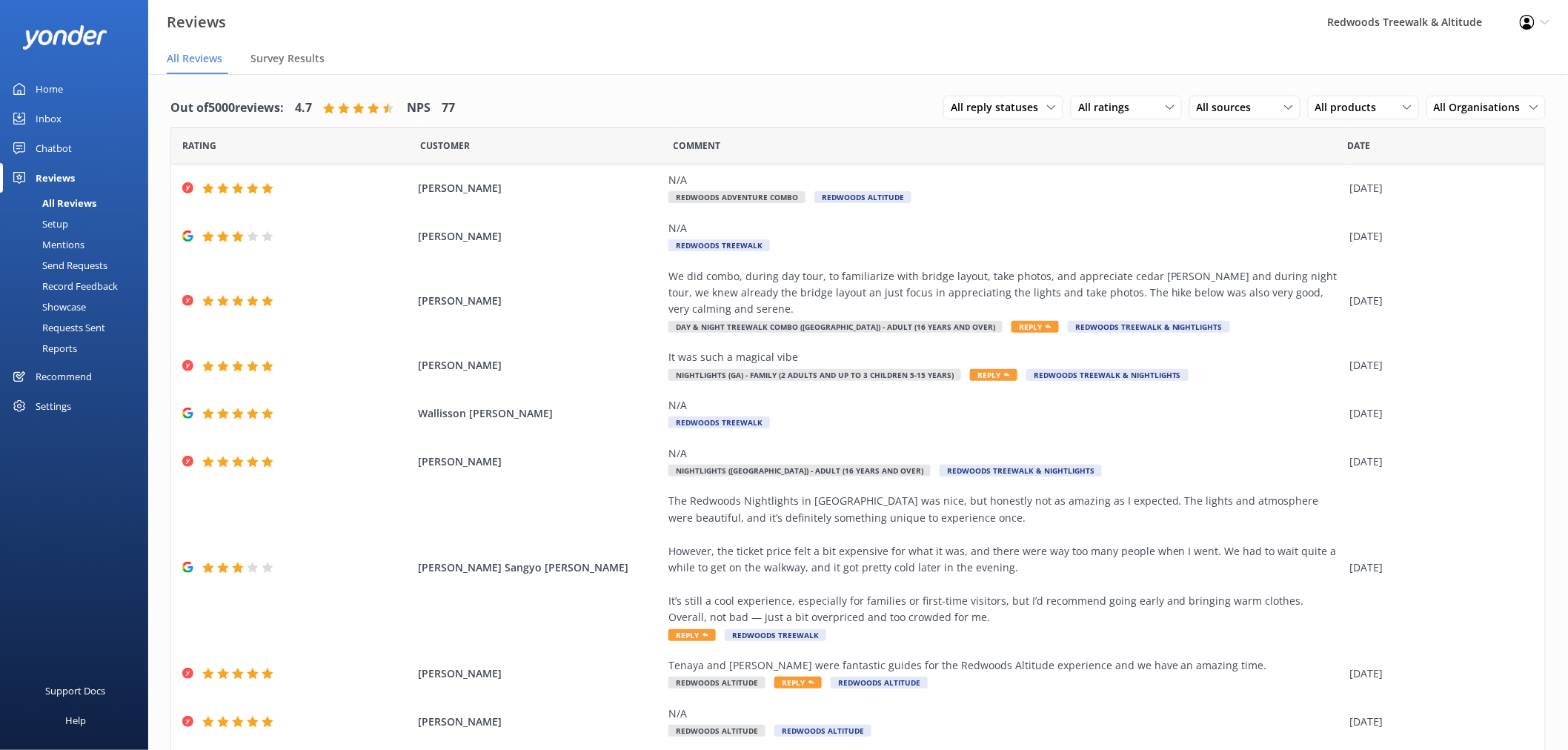
click at [90, 328] on div "Requests Sent" at bounding box center [57, 327] width 96 height 21
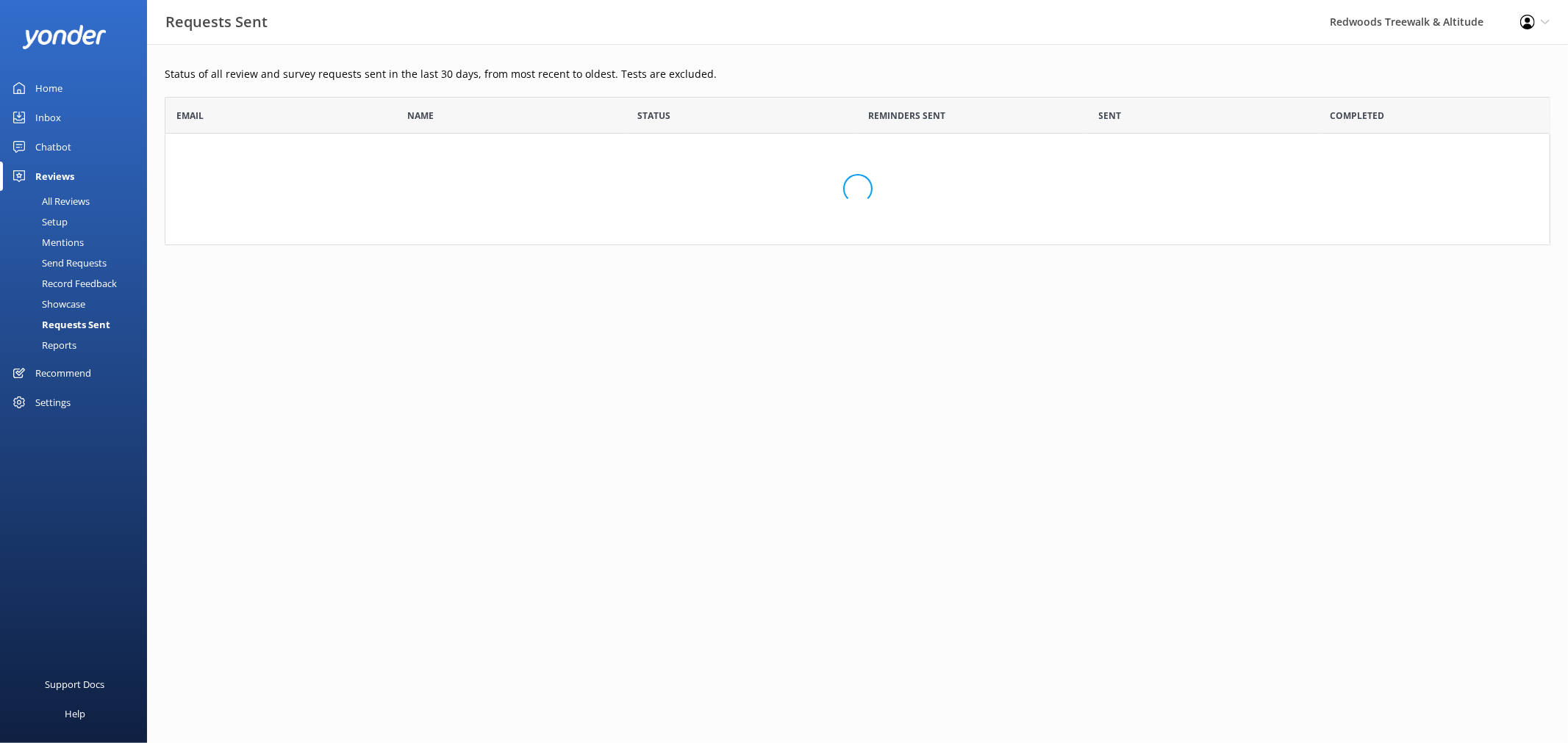
scroll to position [393, 1373]
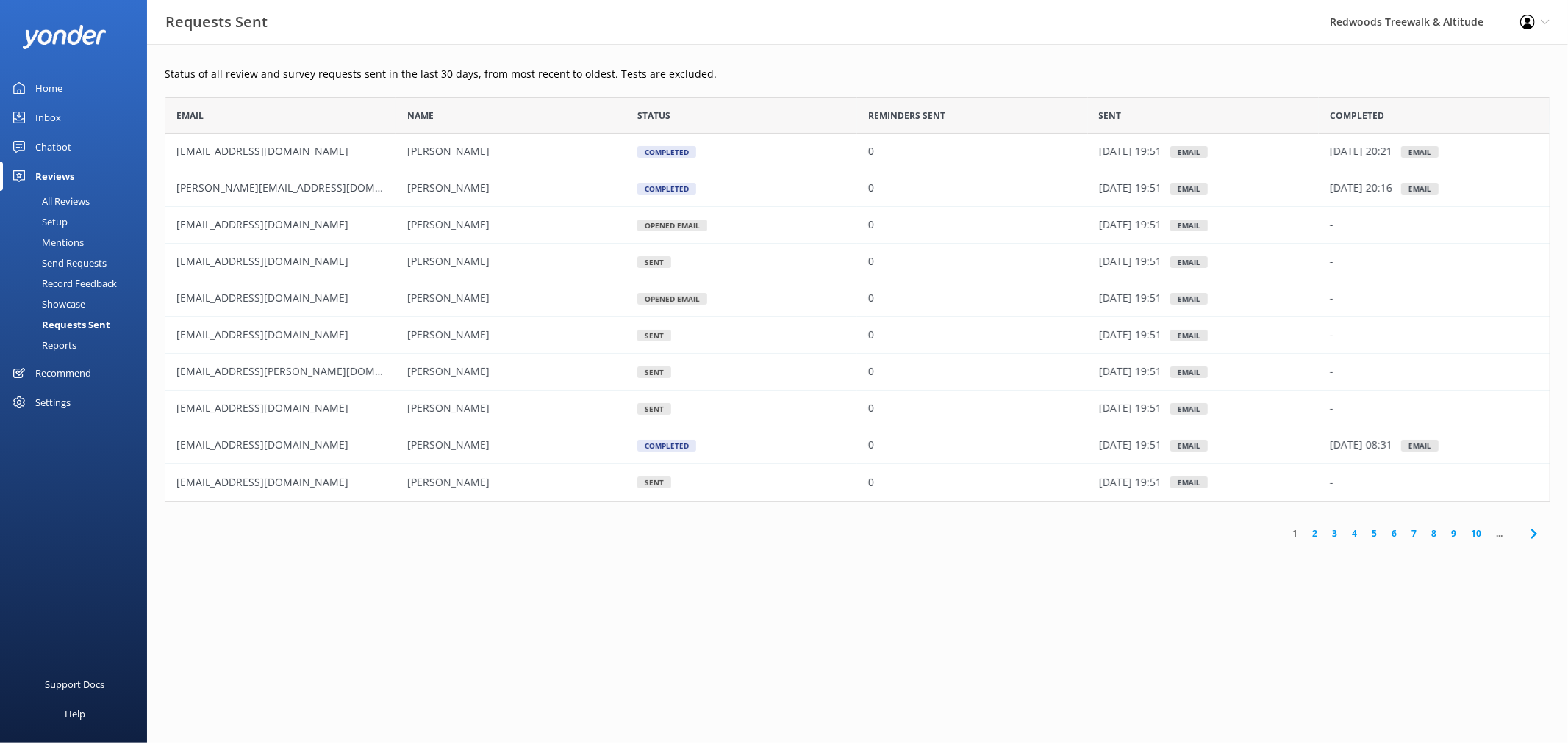
click at [438, 153] on span "[PERSON_NAME]" at bounding box center [448, 152] width 82 height 14
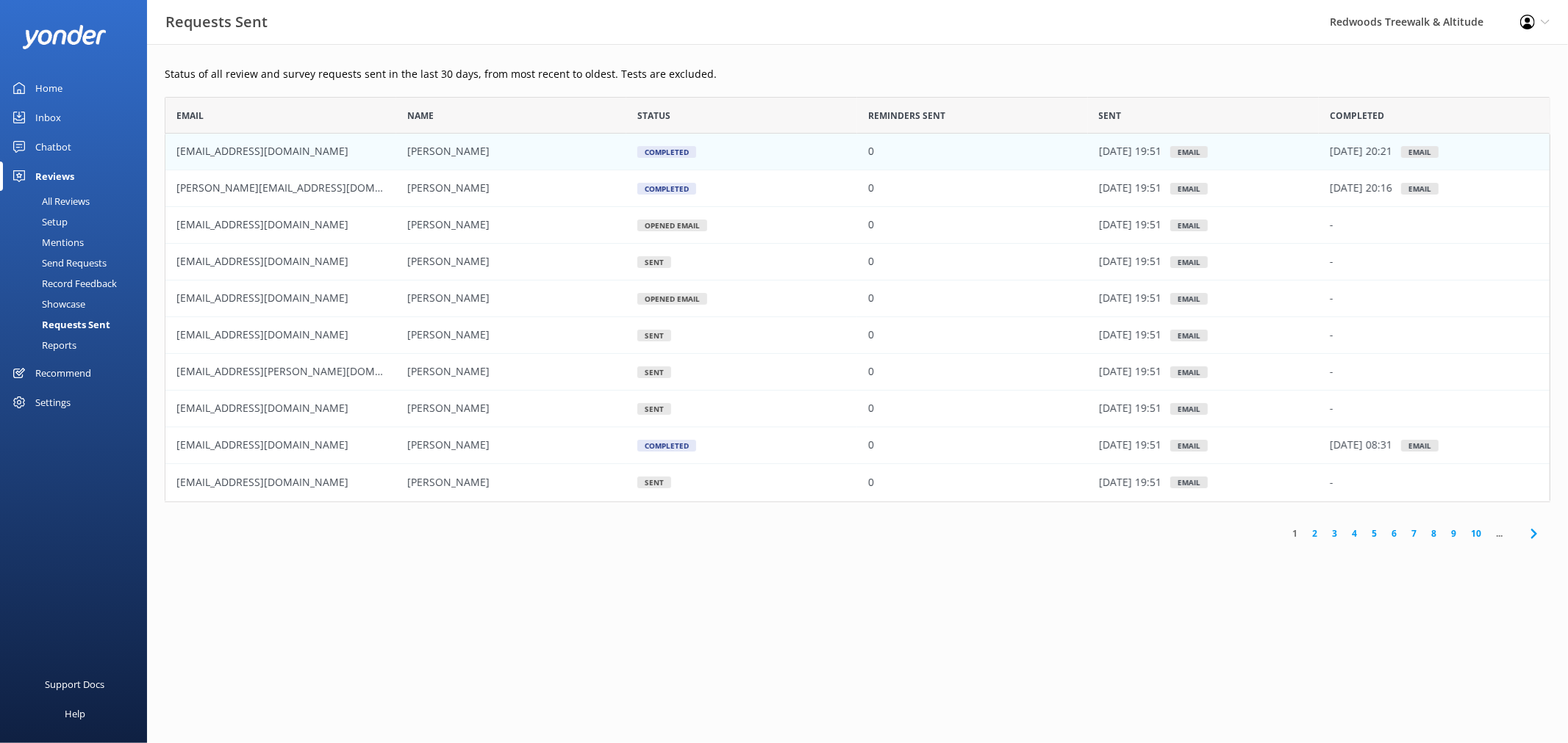
click at [295, 559] on div "Status of all review and survey requests sent in the last 30 days, from most re…" at bounding box center [856, 311] width 1420 height 536
click at [103, 283] on div "Record Feedback" at bounding box center [62, 283] width 108 height 21
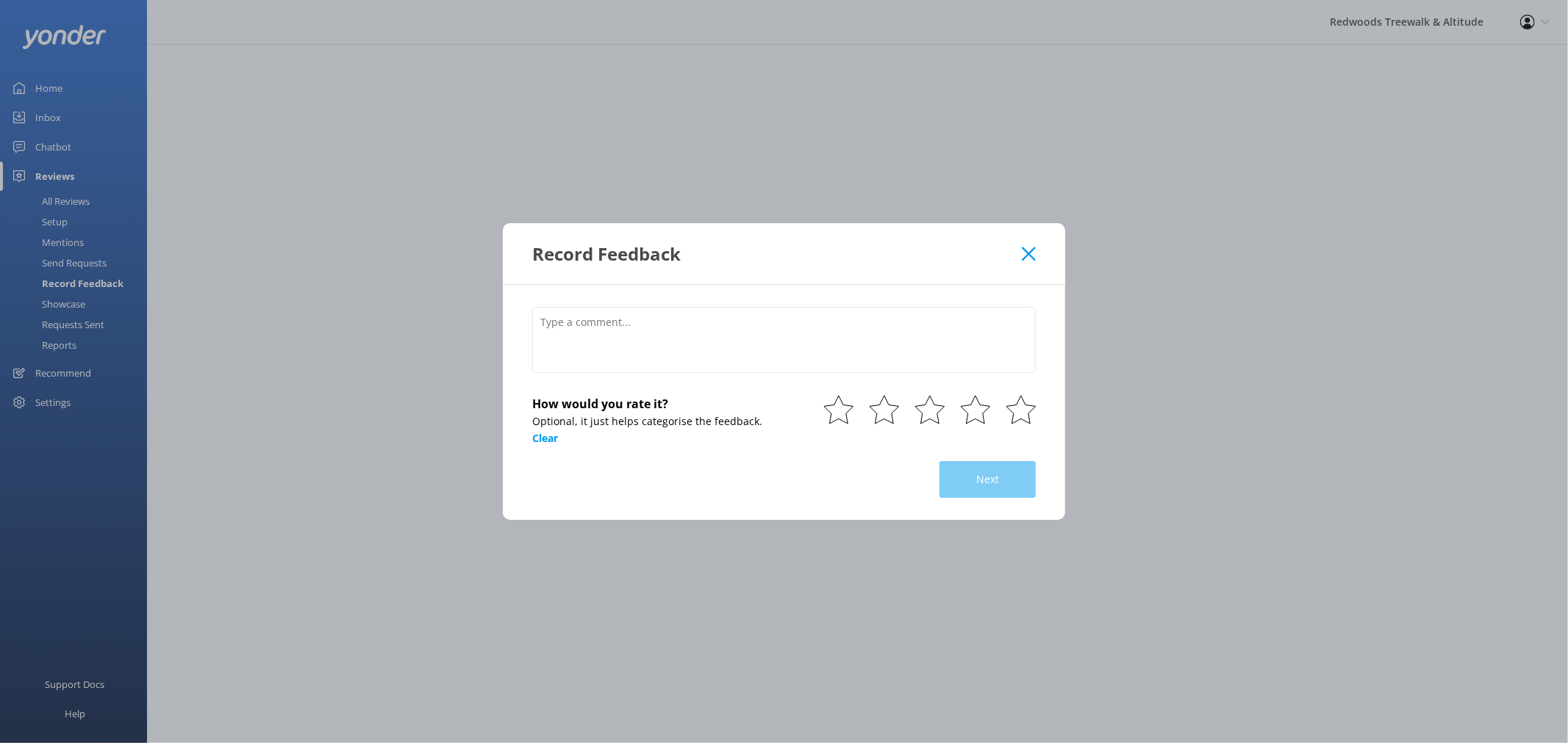
click at [1031, 248] on icon at bounding box center [1029, 254] width 14 height 15
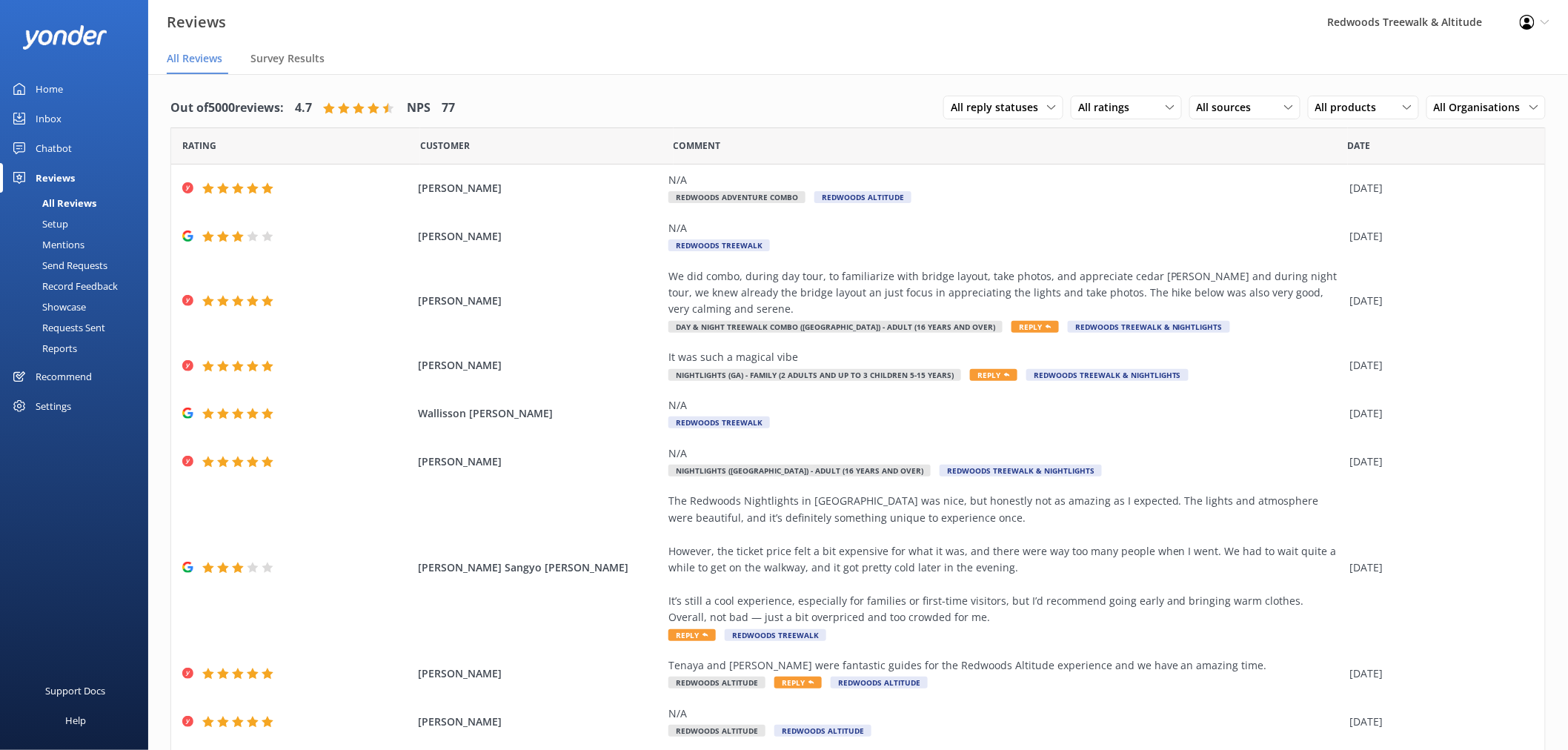
click at [97, 262] on div "Send Requests" at bounding box center [58, 265] width 99 height 21
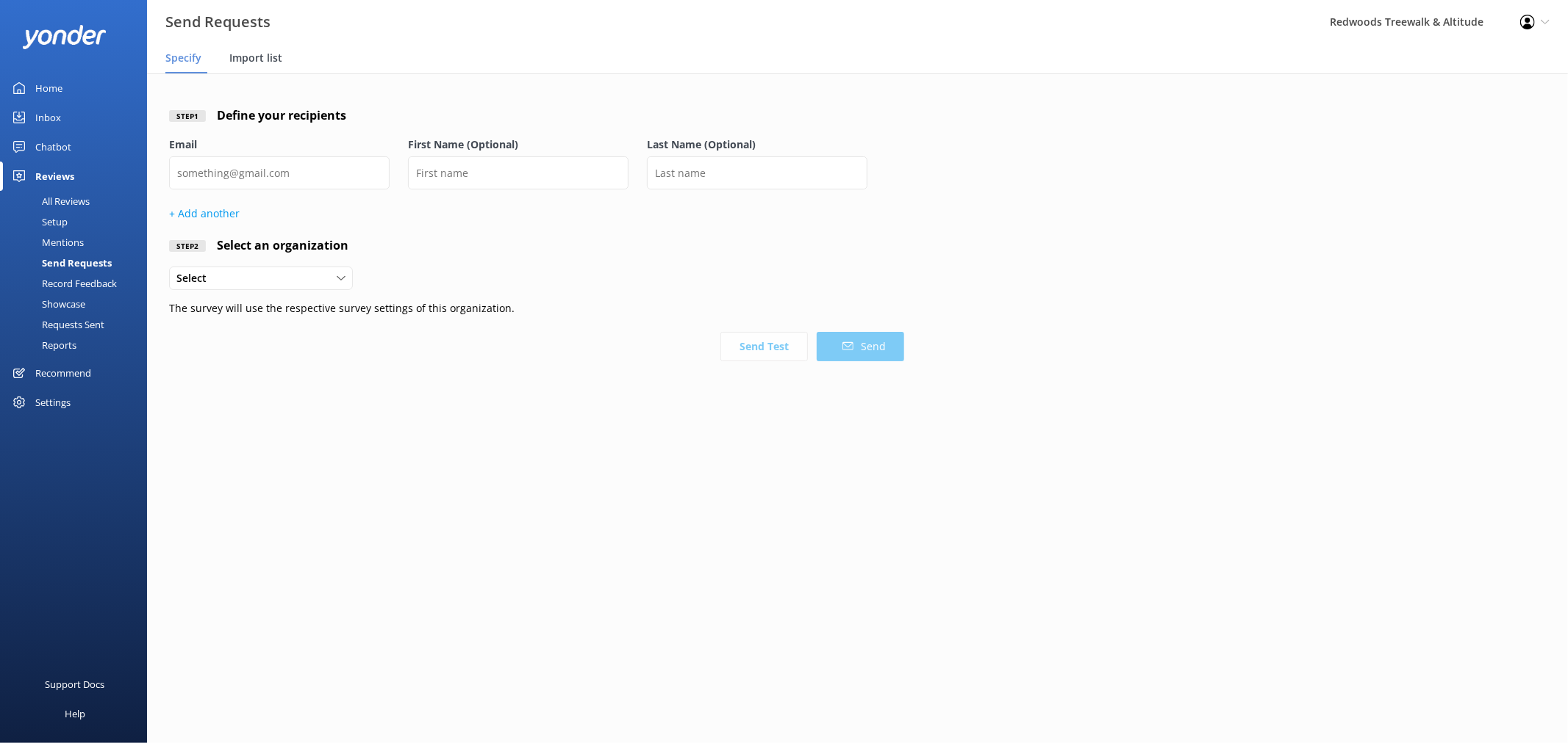
click at [262, 59] on span "Import list" at bounding box center [255, 57] width 53 height 15
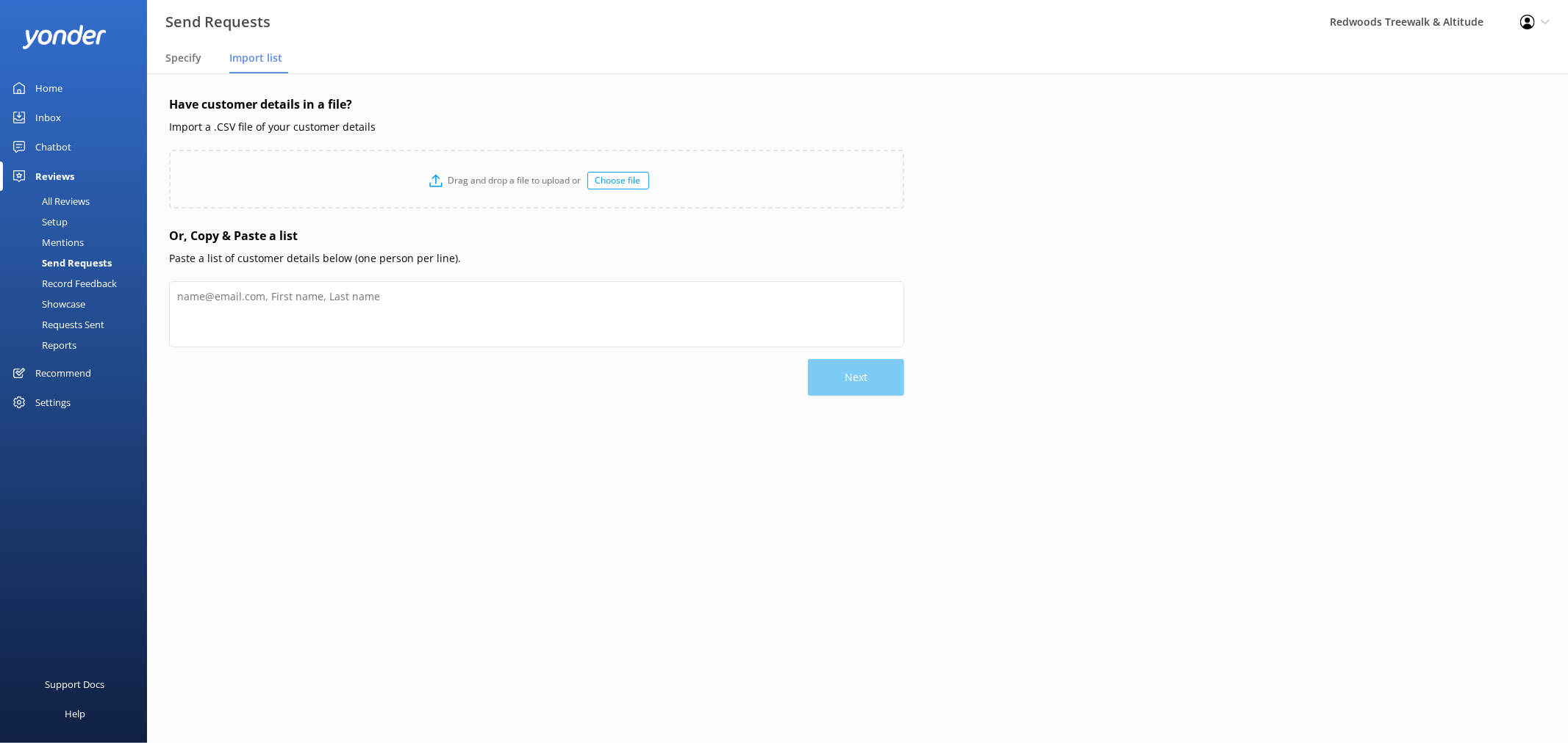
click at [90, 251] on link "Mentions" at bounding box center [77, 242] width 138 height 21
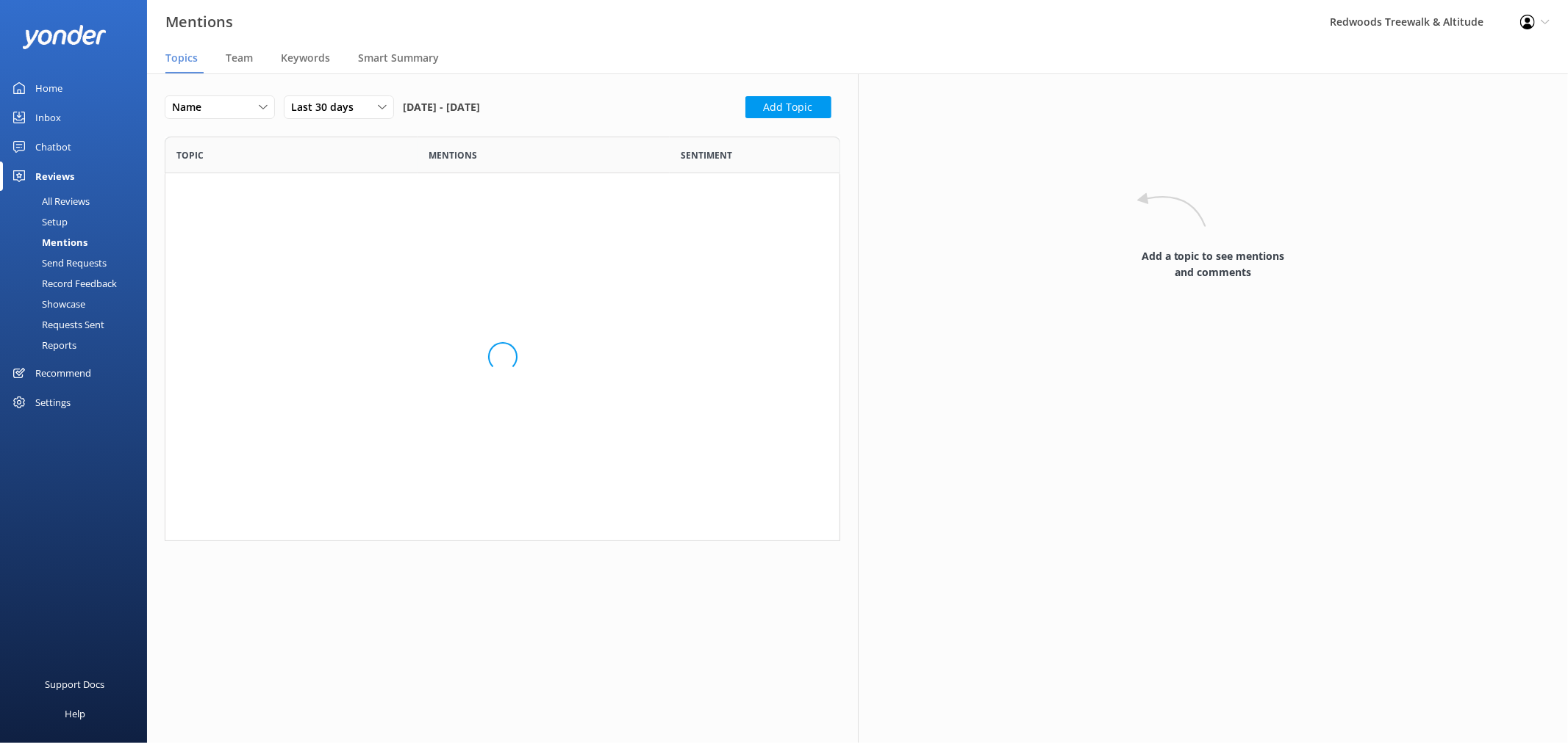
scroll to position [392, 663]
click at [92, 213] on link "Setup" at bounding box center [77, 222] width 138 height 21
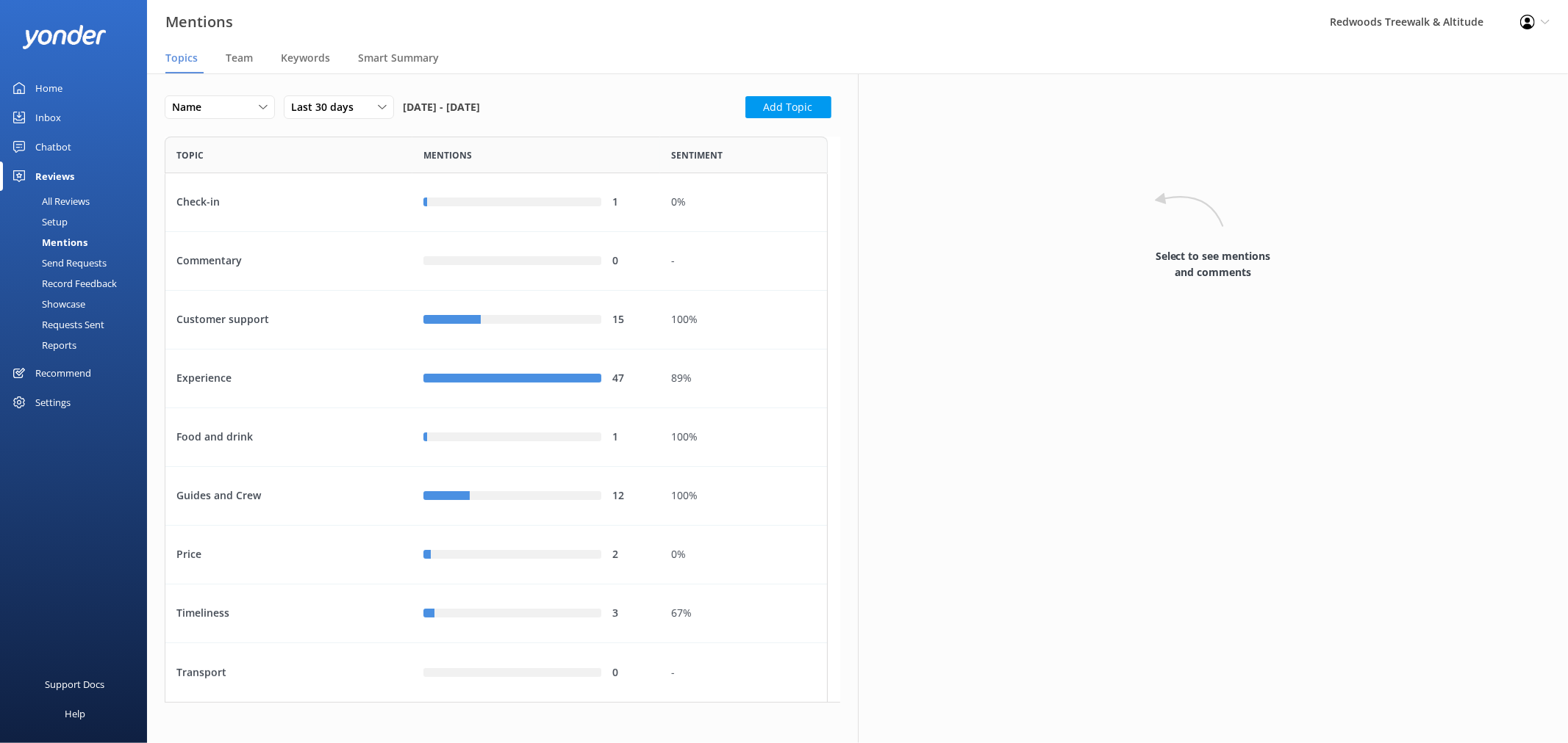
click at [103, 98] on link "Home" at bounding box center [73, 88] width 147 height 30
